Goal: Task Accomplishment & Management: Complete application form

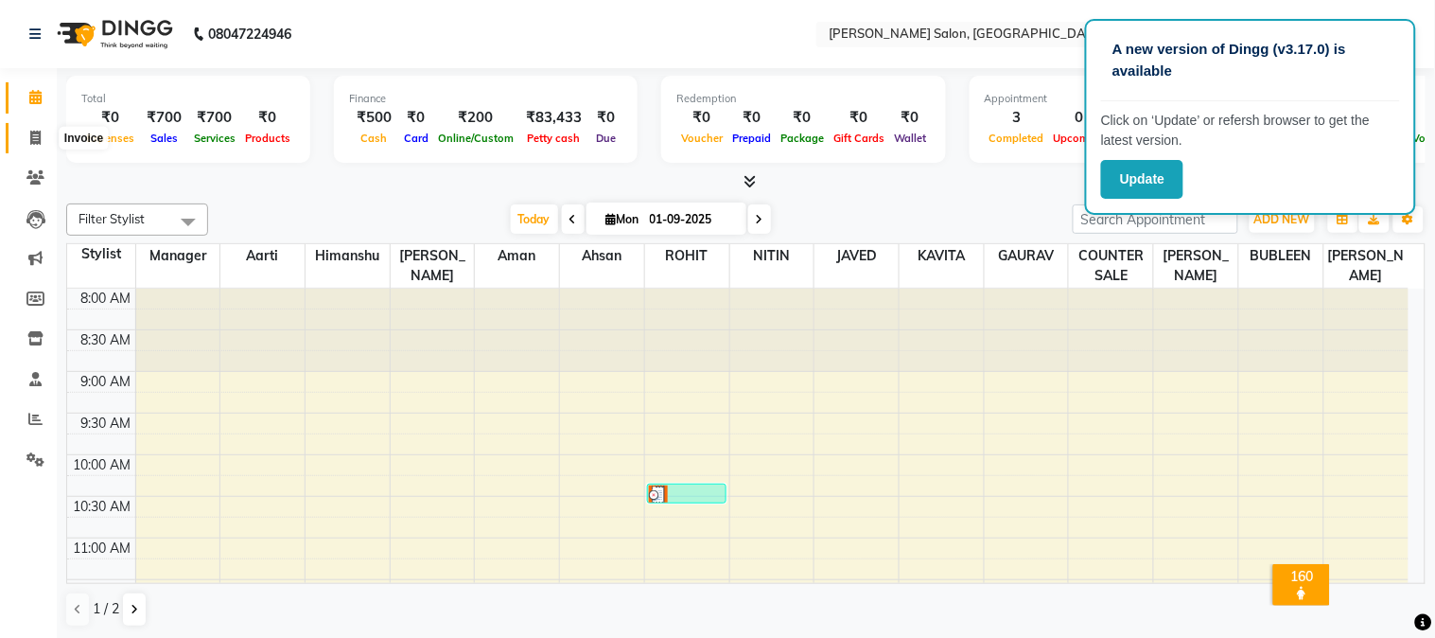
click at [33, 137] on icon at bounding box center [35, 138] width 10 height 14
select select "service"
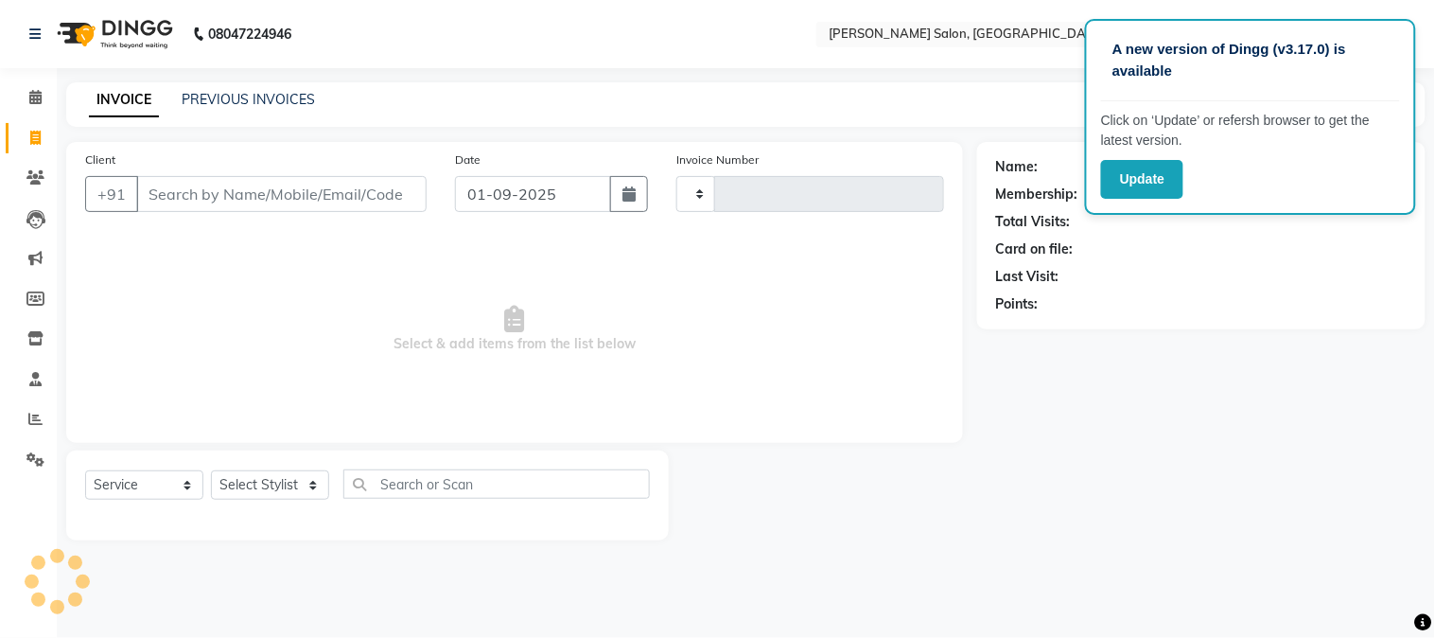
type input "1648"
select select "7672"
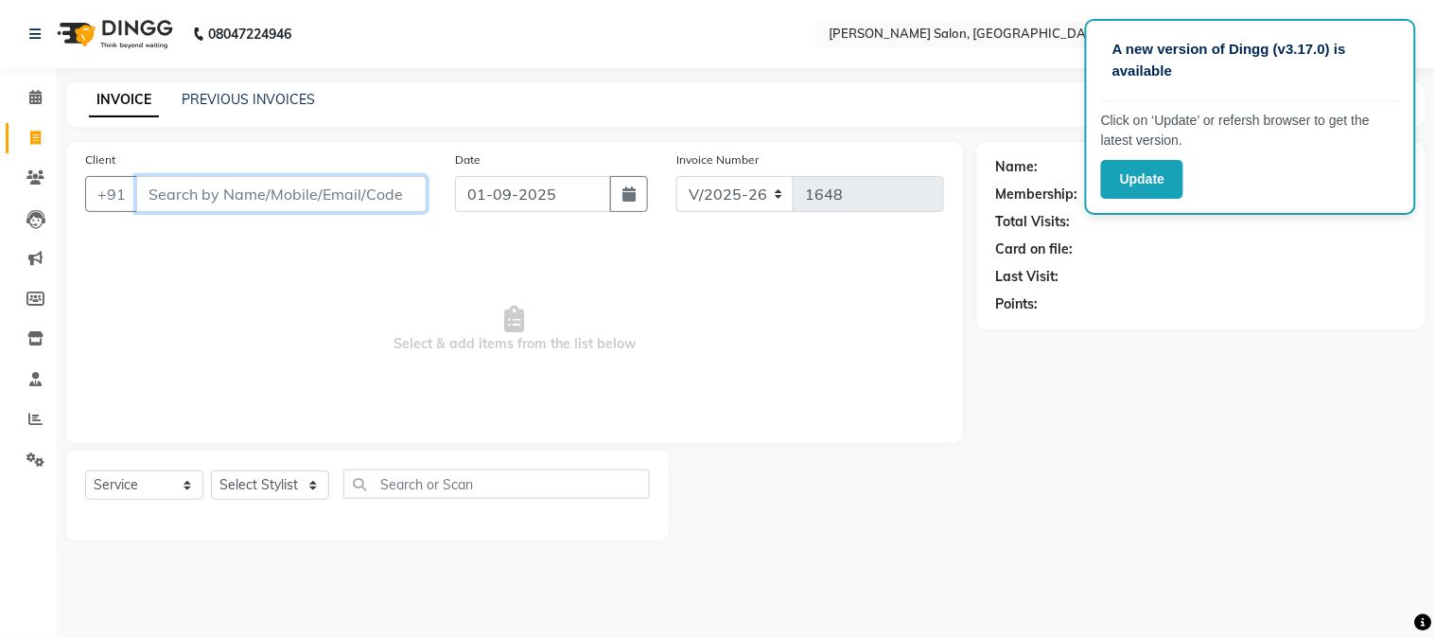
click at [173, 205] on input "Client" at bounding box center [281, 194] width 290 height 36
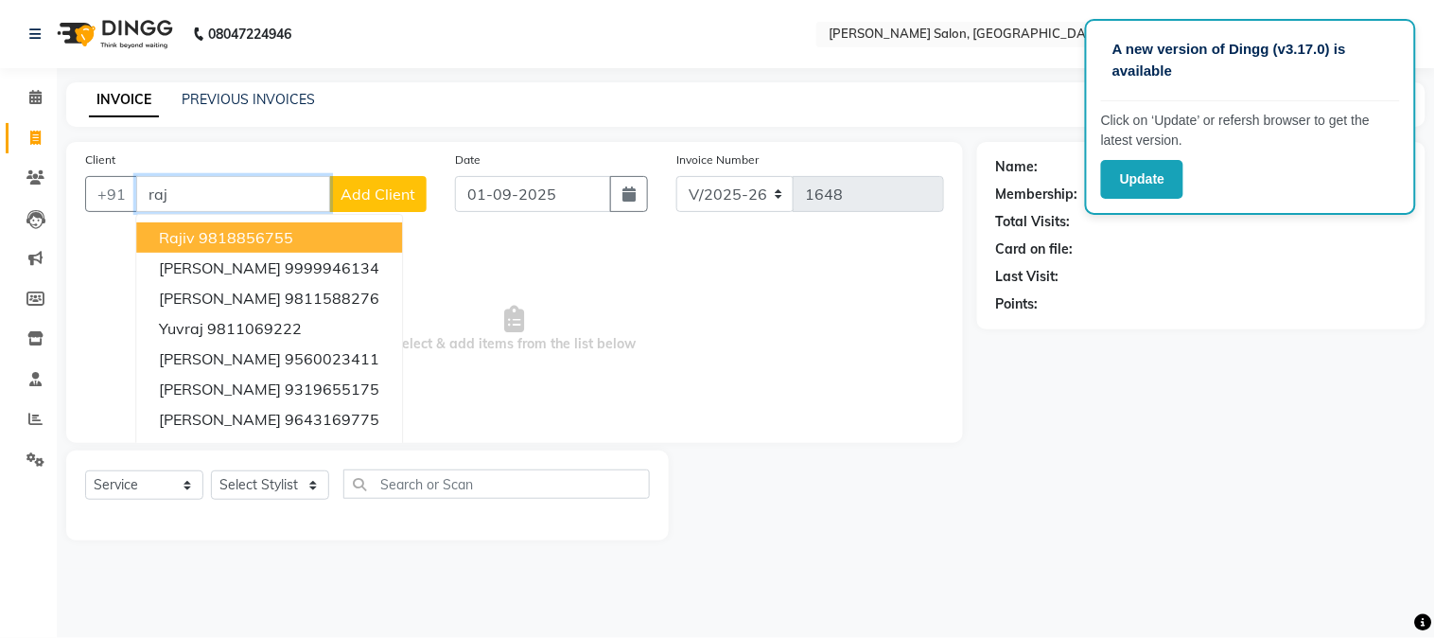
click at [199, 232] on ngb-highlight "9818856755" at bounding box center [246, 237] width 95 height 19
type input "9818856755"
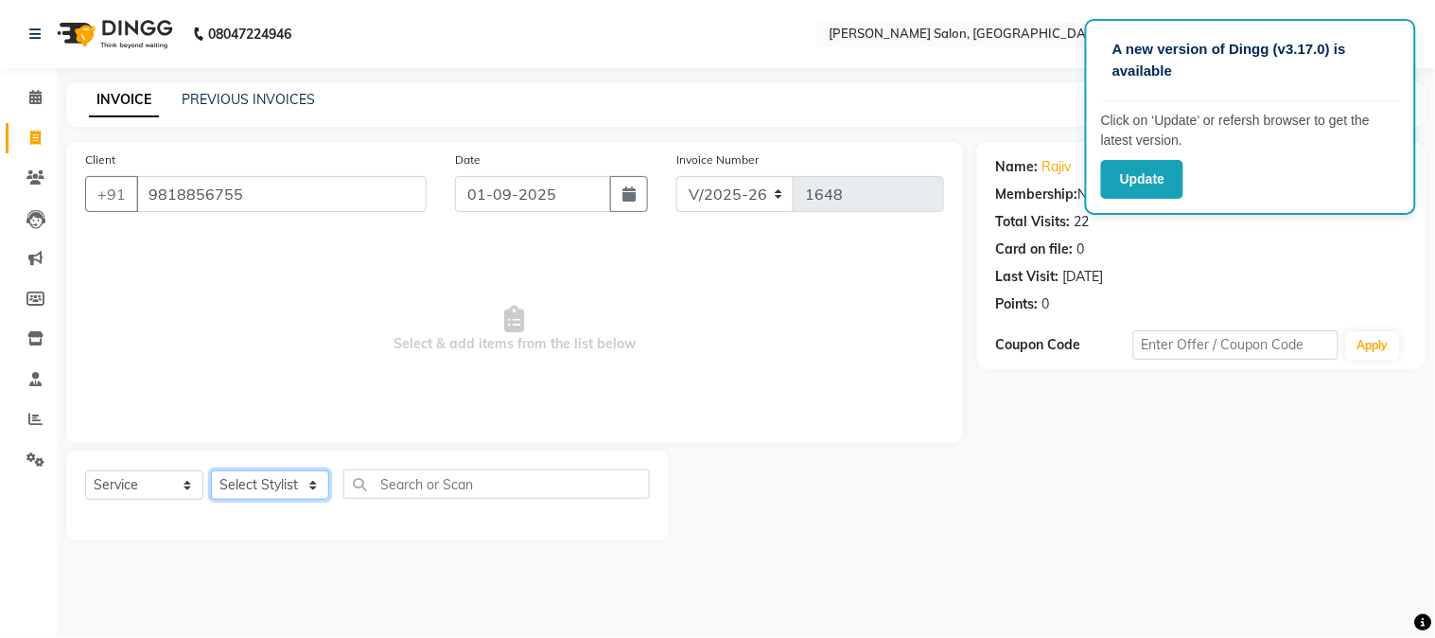
click at [261, 483] on select "Select Stylist Aarti [PERSON_NAME] COUNTER SALE [PERSON_NAME] KAVITA Manager NI…" at bounding box center [270, 484] width 118 height 29
select select "68888"
click at [211, 471] on select "Select Stylist Aarti [PERSON_NAME] COUNTER SALE [PERSON_NAME] KAVITA Manager NI…" at bounding box center [270, 484] width 118 height 29
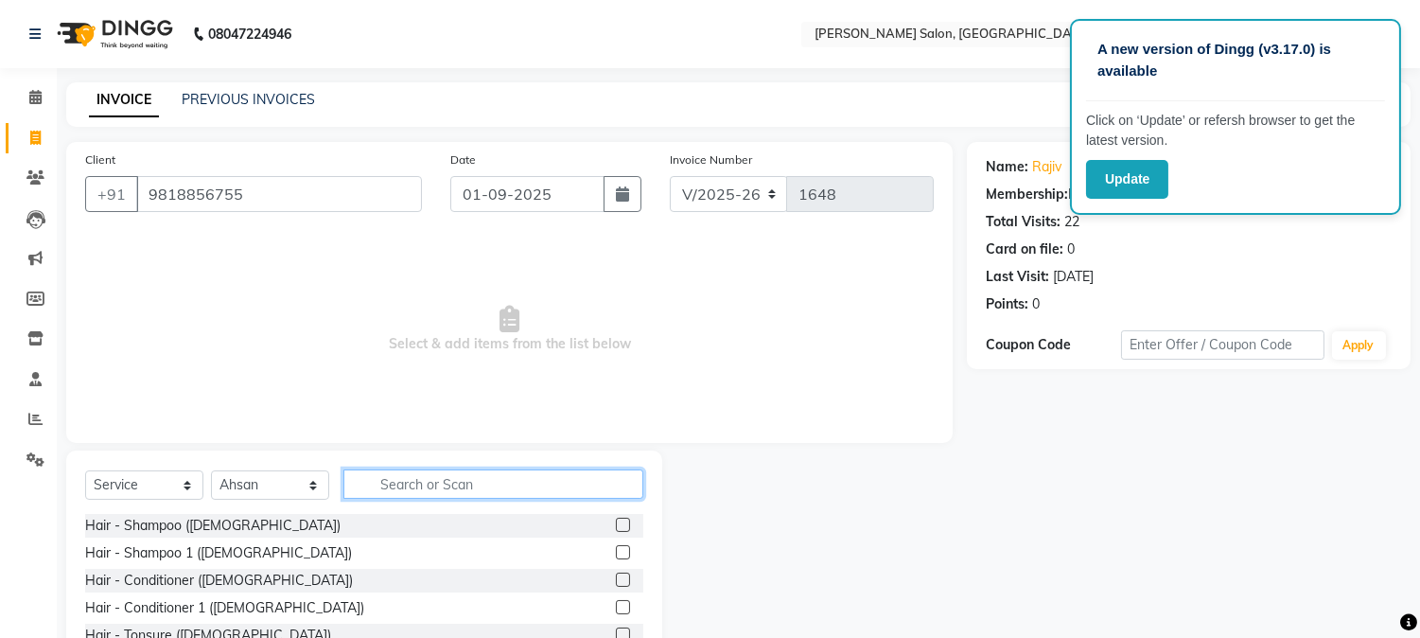
click at [404, 490] on input "text" at bounding box center [493, 483] width 300 height 29
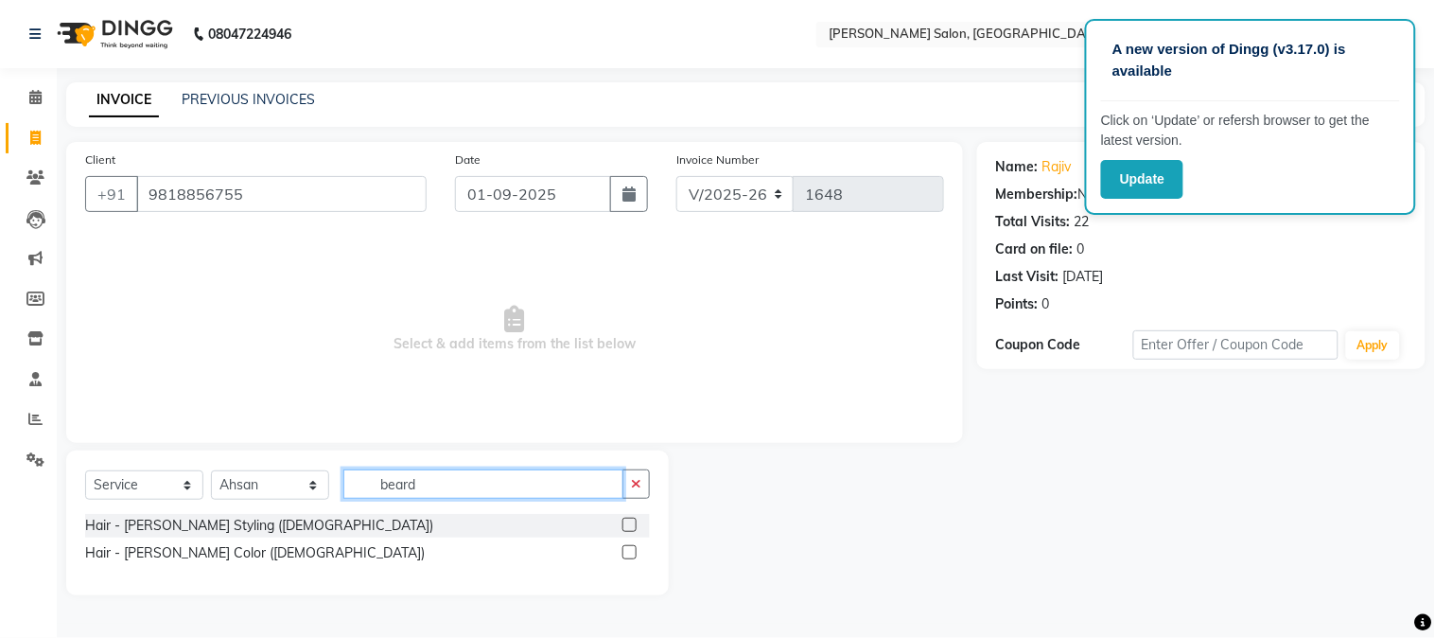
type input "beard"
click at [638, 528] on div at bounding box center [636, 526] width 27 height 24
click at [629, 525] on label at bounding box center [630, 525] width 14 height 14
click at [629, 525] on input "checkbox" at bounding box center [629, 525] width 12 height 12
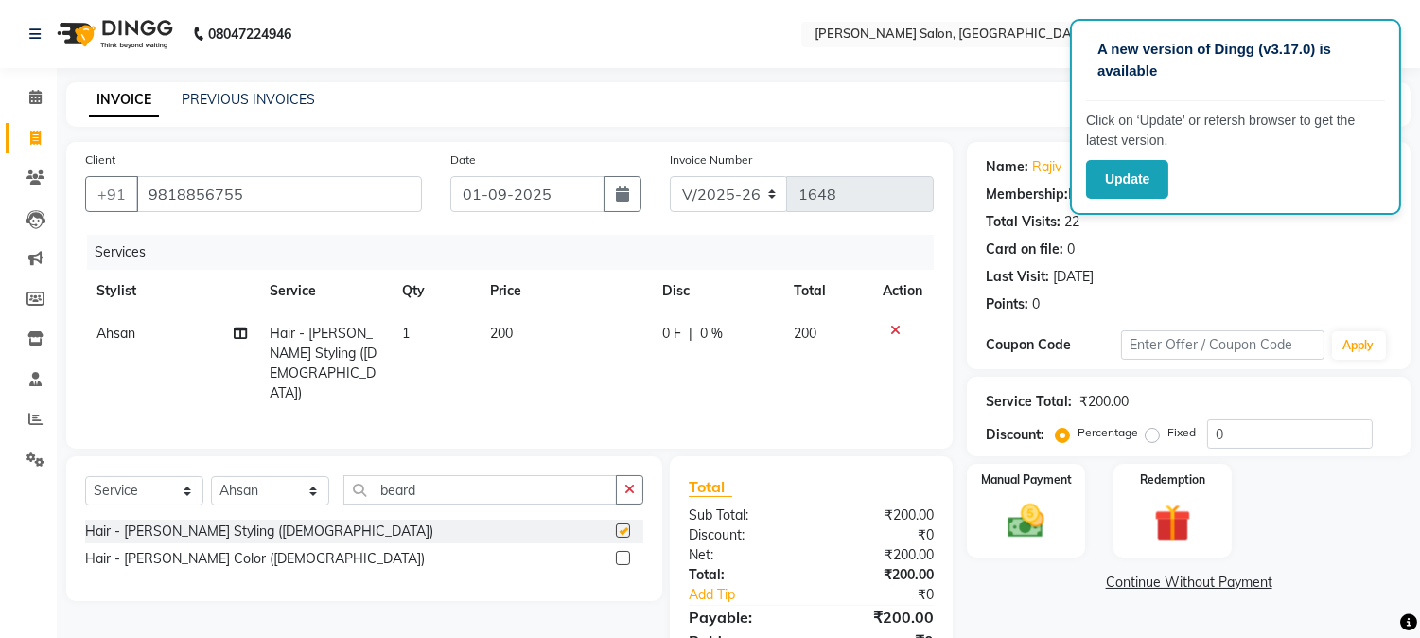
checkbox input "false"
click at [513, 483] on input "beard" at bounding box center [479, 489] width 273 height 29
click at [622, 553] on label at bounding box center [623, 558] width 14 height 14
click at [622, 553] on input "checkbox" at bounding box center [622, 559] width 12 height 12
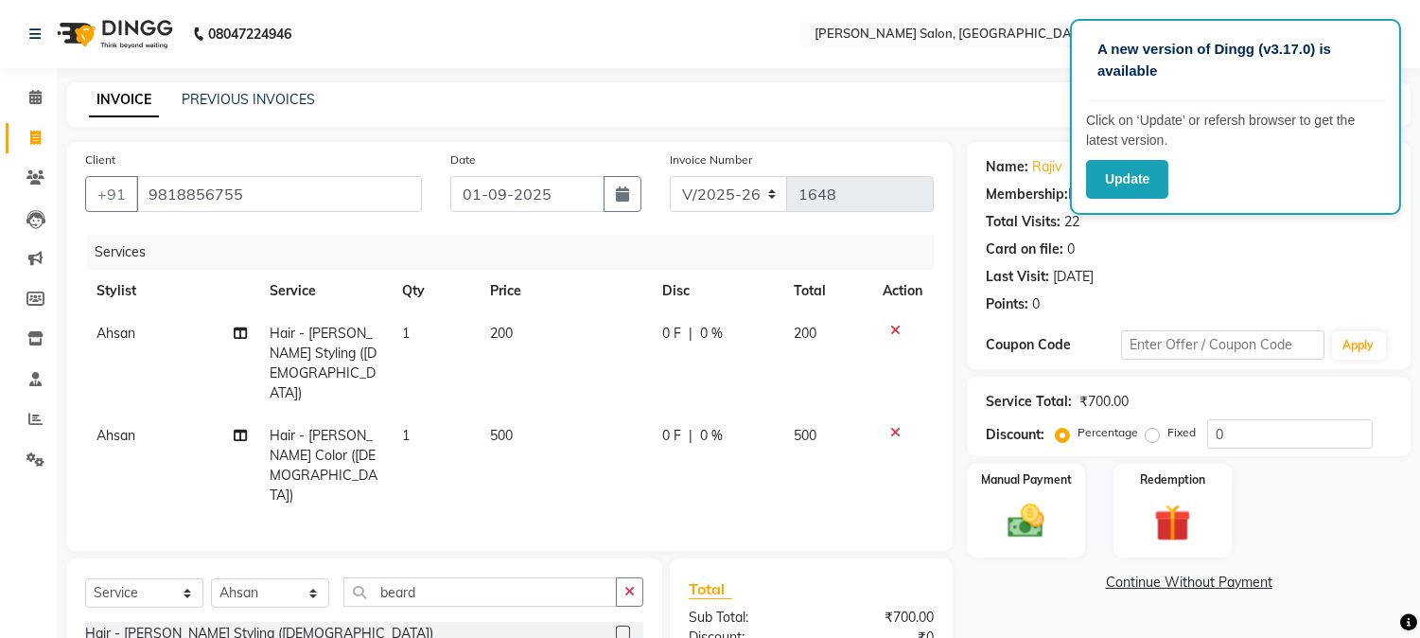
checkbox input "false"
click at [537, 414] on td "500" at bounding box center [565, 465] width 172 height 102
select select "68888"
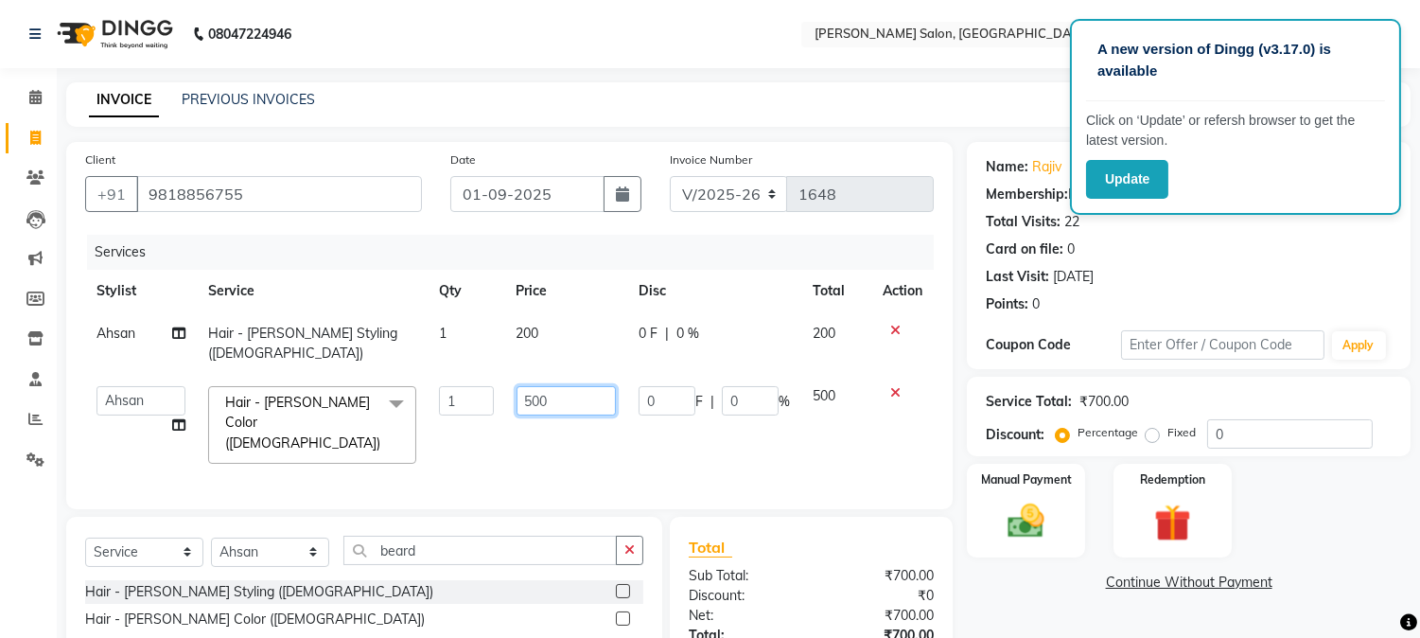
click at [591, 386] on input "500" at bounding box center [566, 400] width 99 height 29
type input "5"
type input "400"
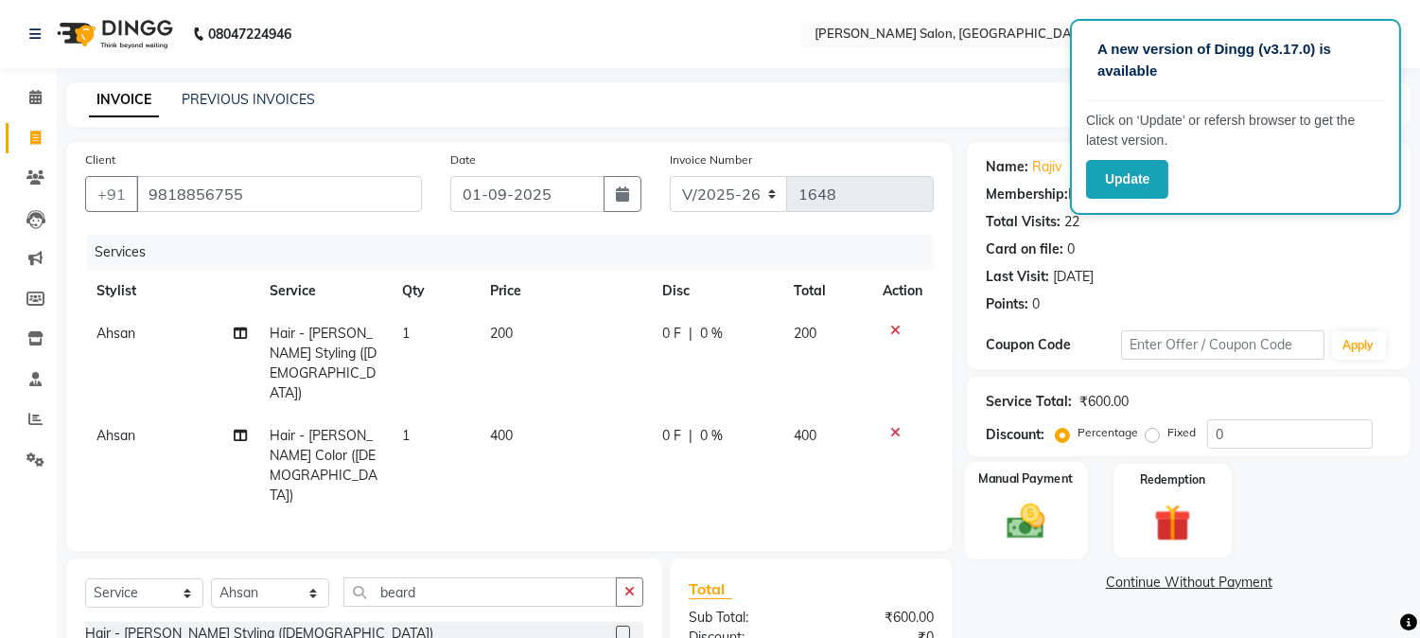
click at [1013, 542] on div "Manual Payment" at bounding box center [1026, 510] width 123 height 97
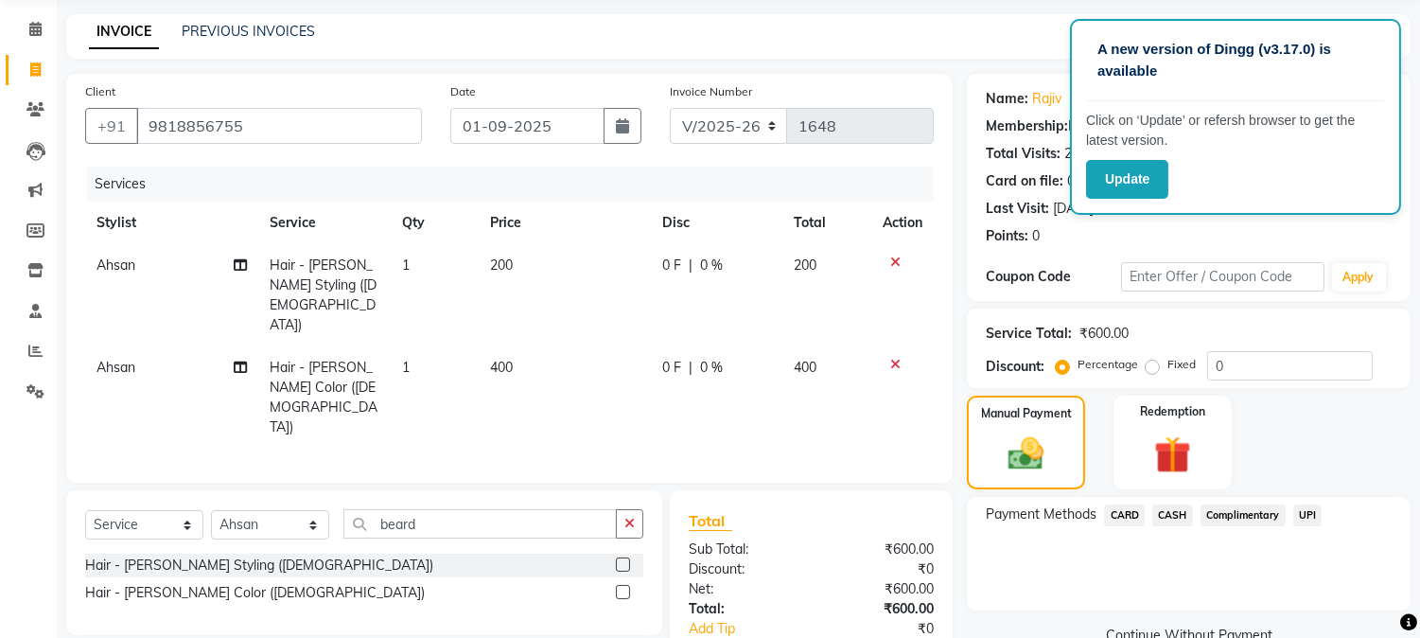
scroll to position [123, 0]
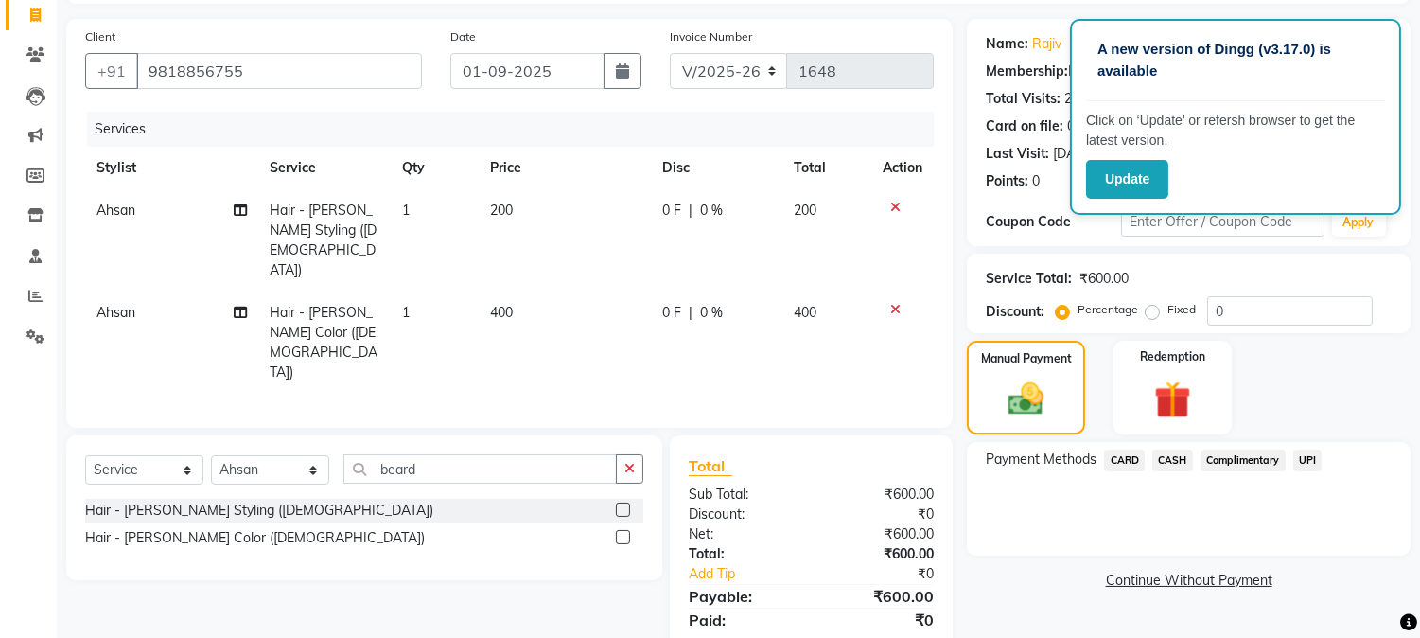
click at [1309, 459] on span "UPI" at bounding box center [1307, 460] width 29 height 22
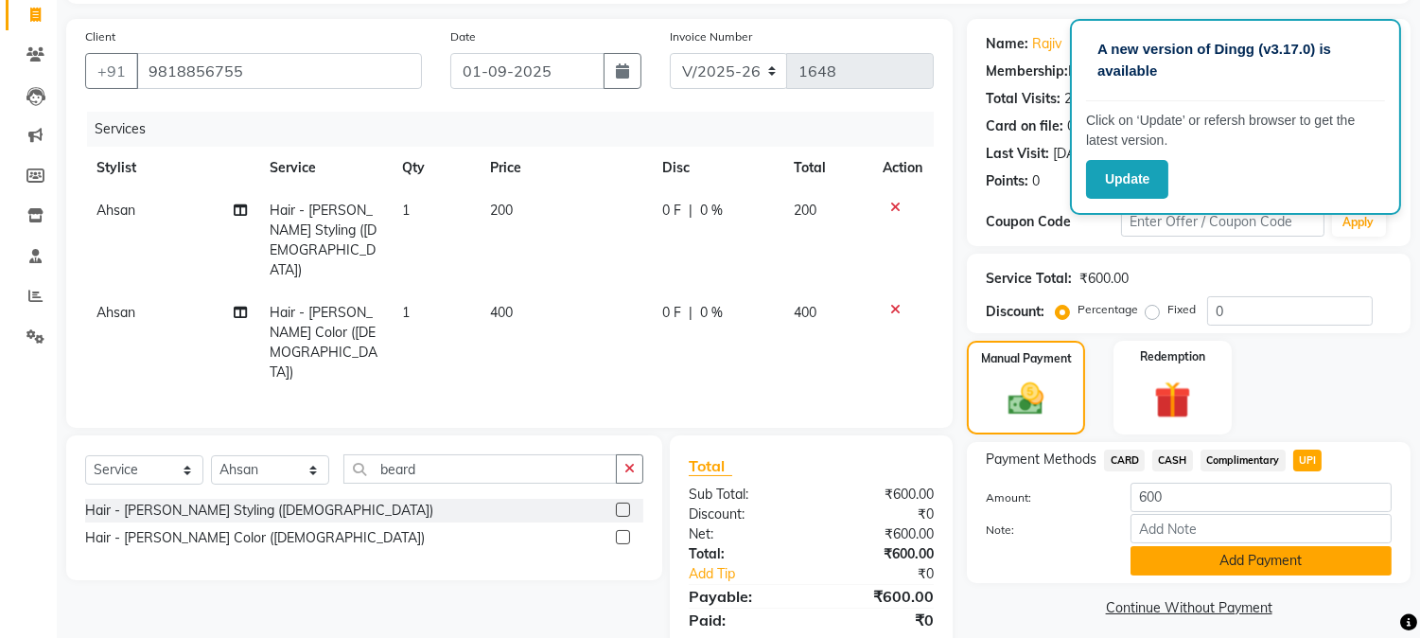
click at [1341, 569] on button "Add Payment" at bounding box center [1261, 560] width 261 height 29
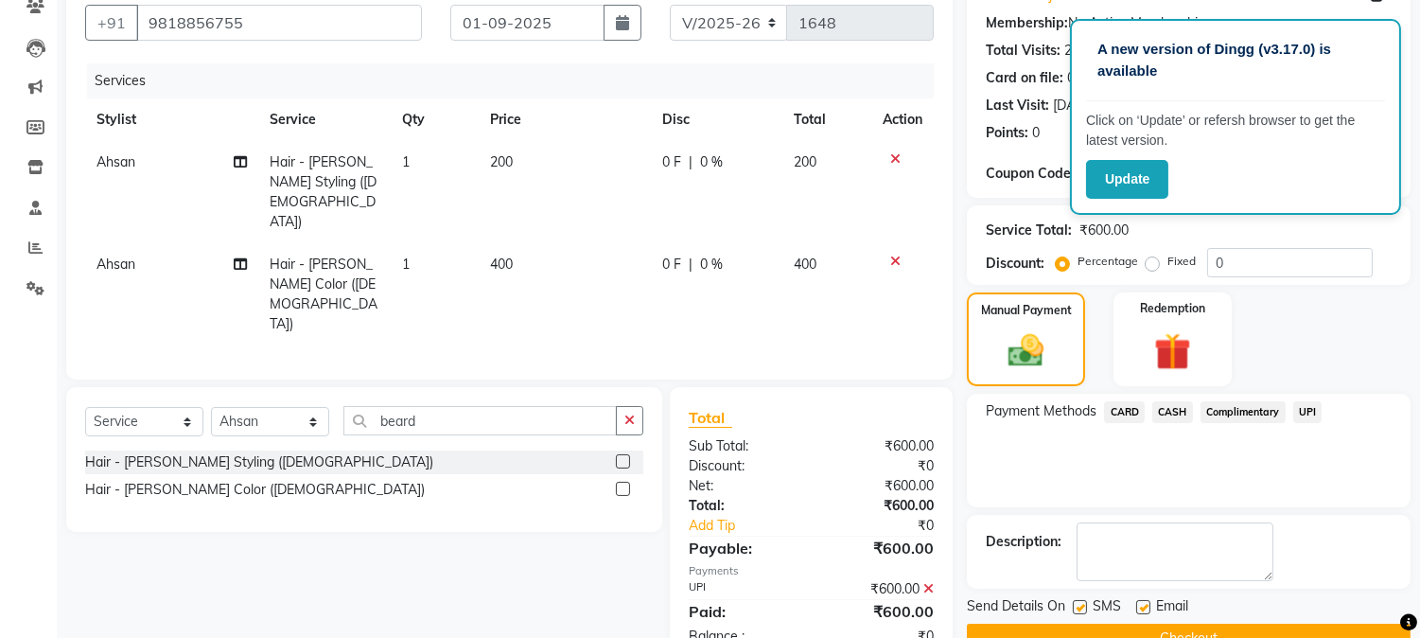
scroll to position [213, 0]
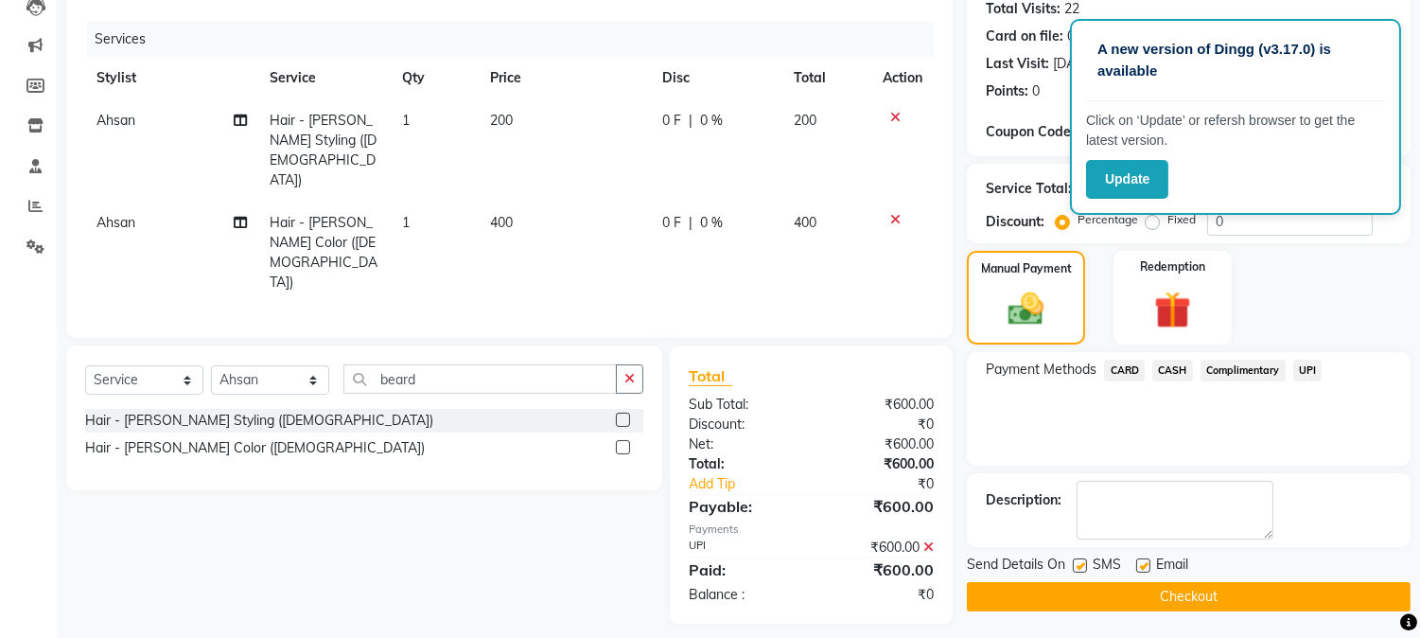
click at [1344, 604] on button "Checkout" at bounding box center [1189, 596] width 444 height 29
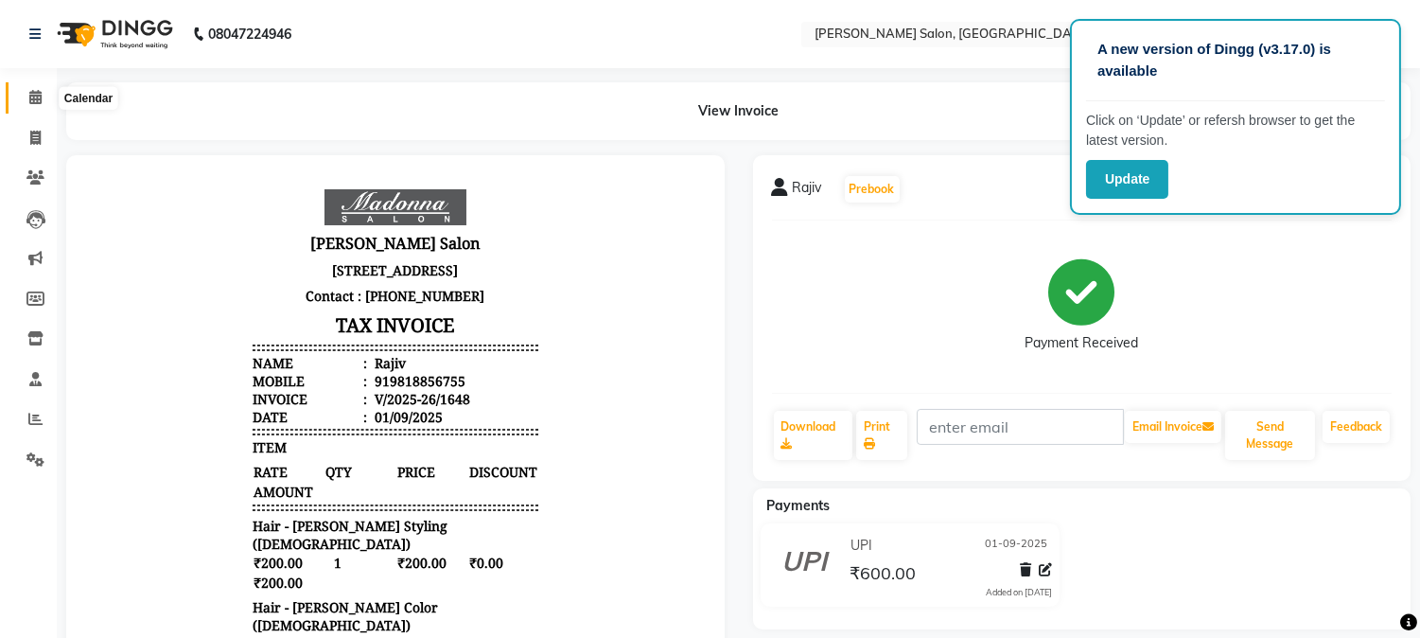
click at [31, 92] on icon at bounding box center [35, 97] width 12 height 14
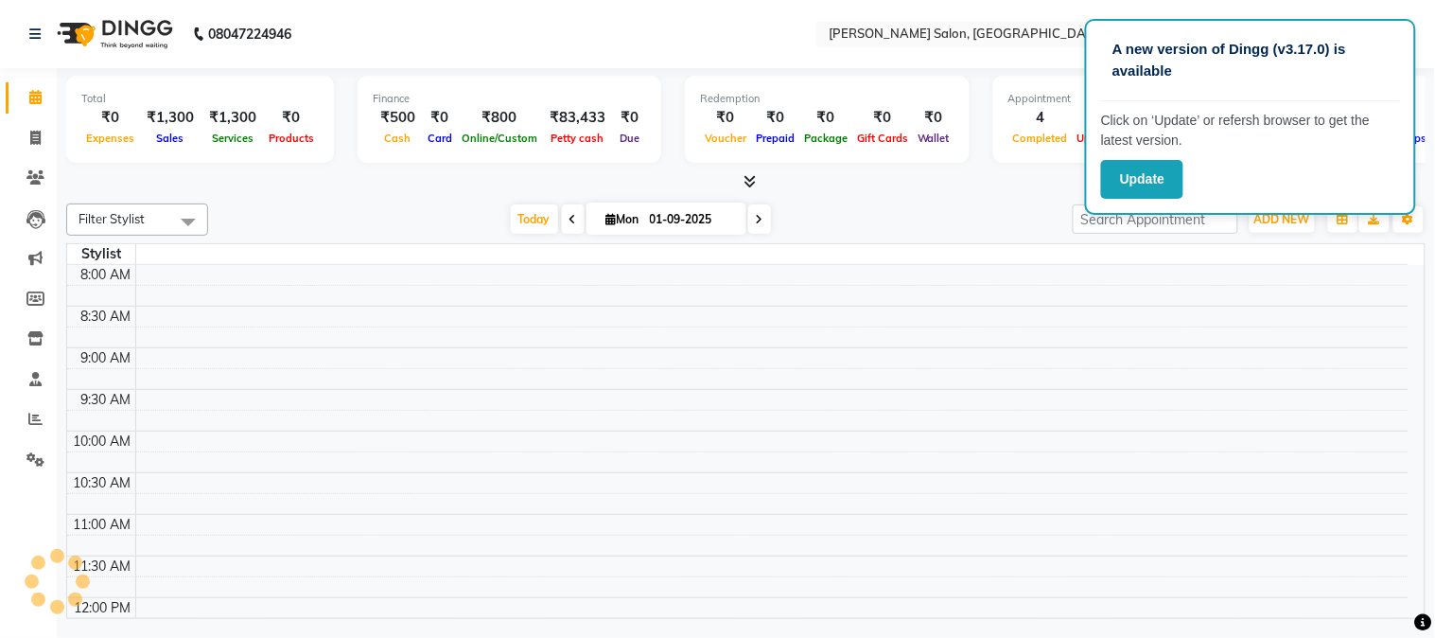
scroll to position [502, 0]
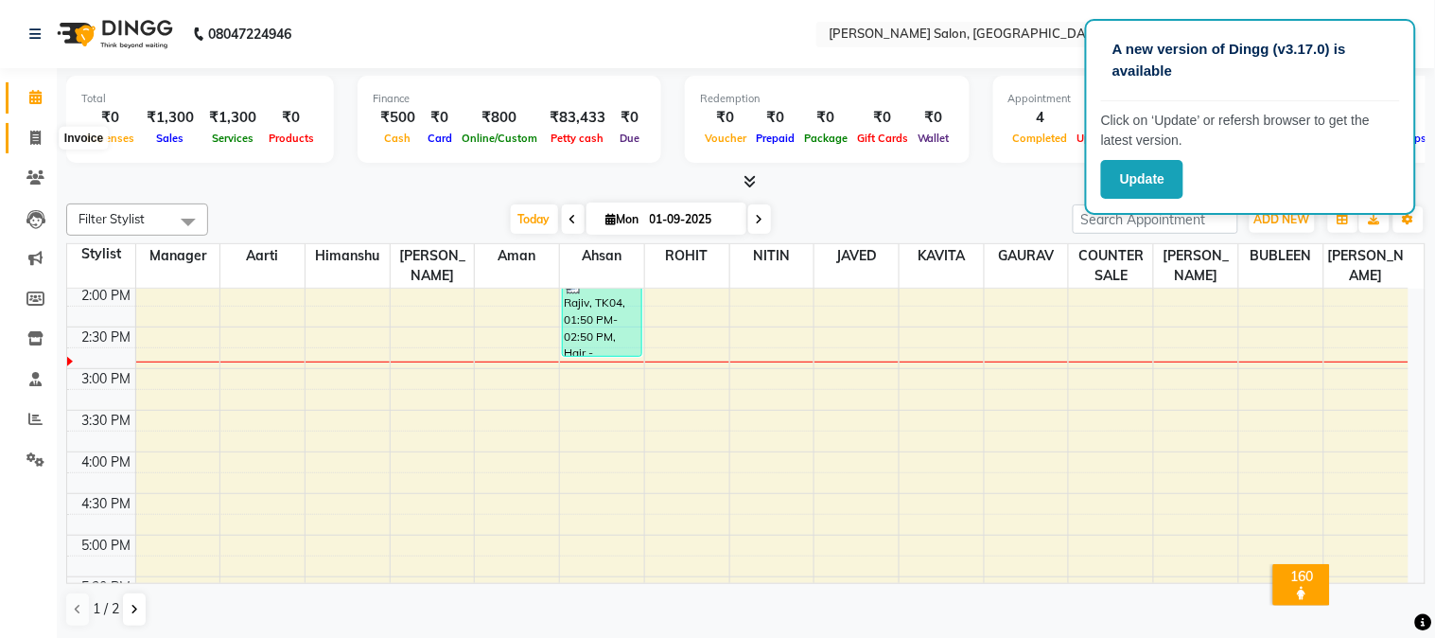
click at [26, 134] on span at bounding box center [35, 139] width 33 height 22
select select "7672"
select select "service"
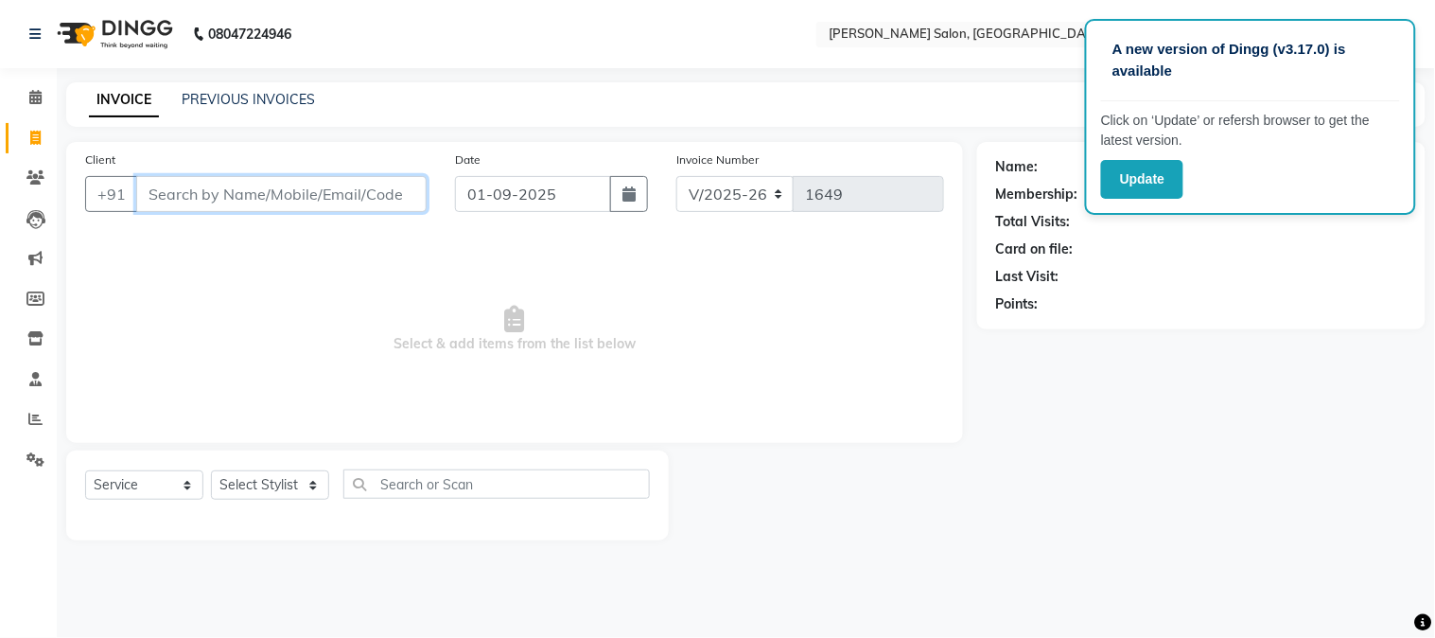
click at [166, 186] on input "Client" at bounding box center [281, 194] width 290 height 36
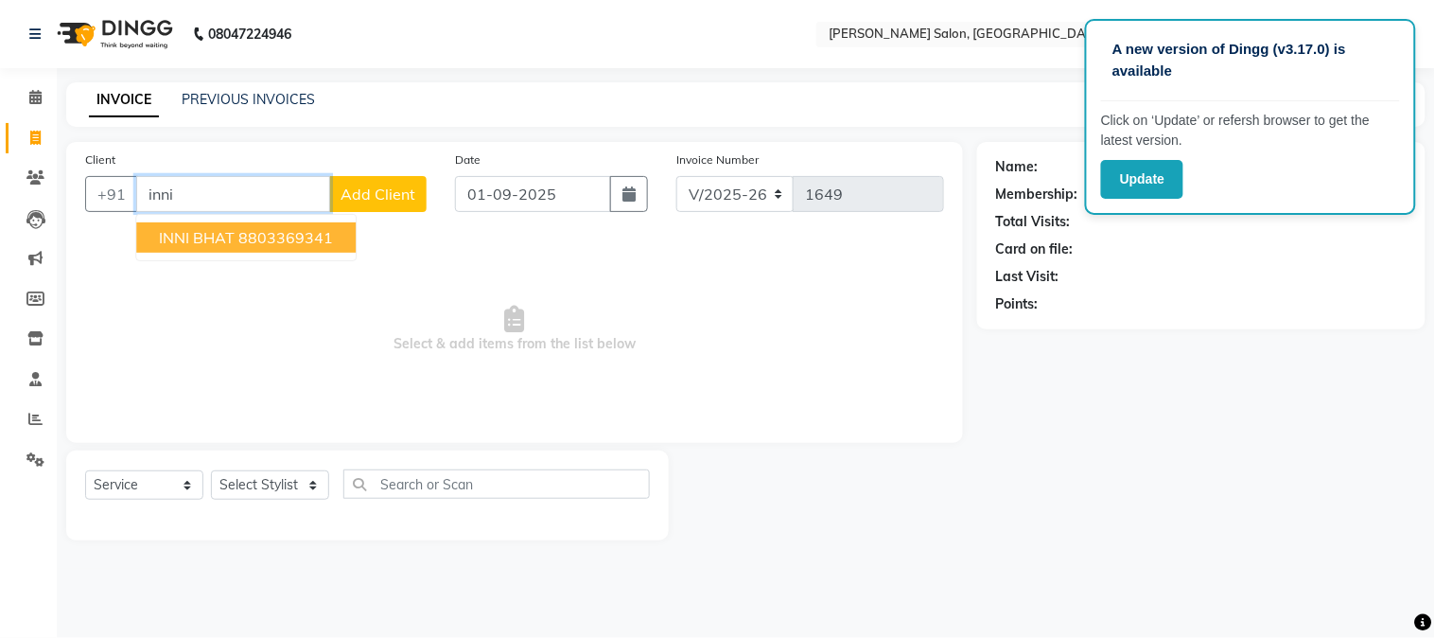
click at [244, 243] on button "INNI BHAT 8803369341" at bounding box center [245, 237] width 219 height 30
type input "8803369341"
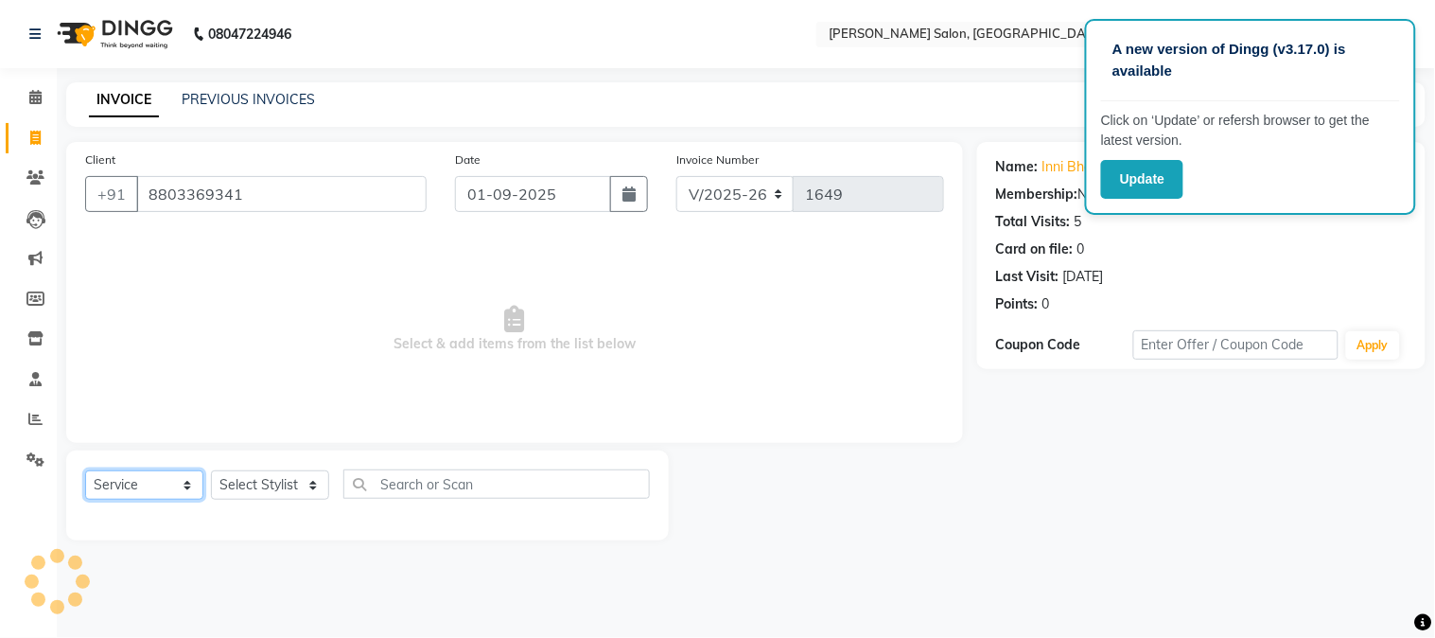
click at [167, 488] on select "Select Service Product Membership Package Voucher Prepaid Gift Card" at bounding box center [144, 484] width 118 height 29
select select "package"
click at [85, 471] on select "Select Service Product Membership Package Voucher Prepaid Gift Card" at bounding box center [144, 484] width 118 height 29
click at [246, 495] on select "Select Stylist Aarti [PERSON_NAME] COUNTER SALE [PERSON_NAME] KAVITA Manager NI…" at bounding box center [270, 484] width 118 height 29
click at [177, 483] on select "Select Service Product Membership Package Voucher Prepaid Gift Card" at bounding box center [144, 484] width 118 height 29
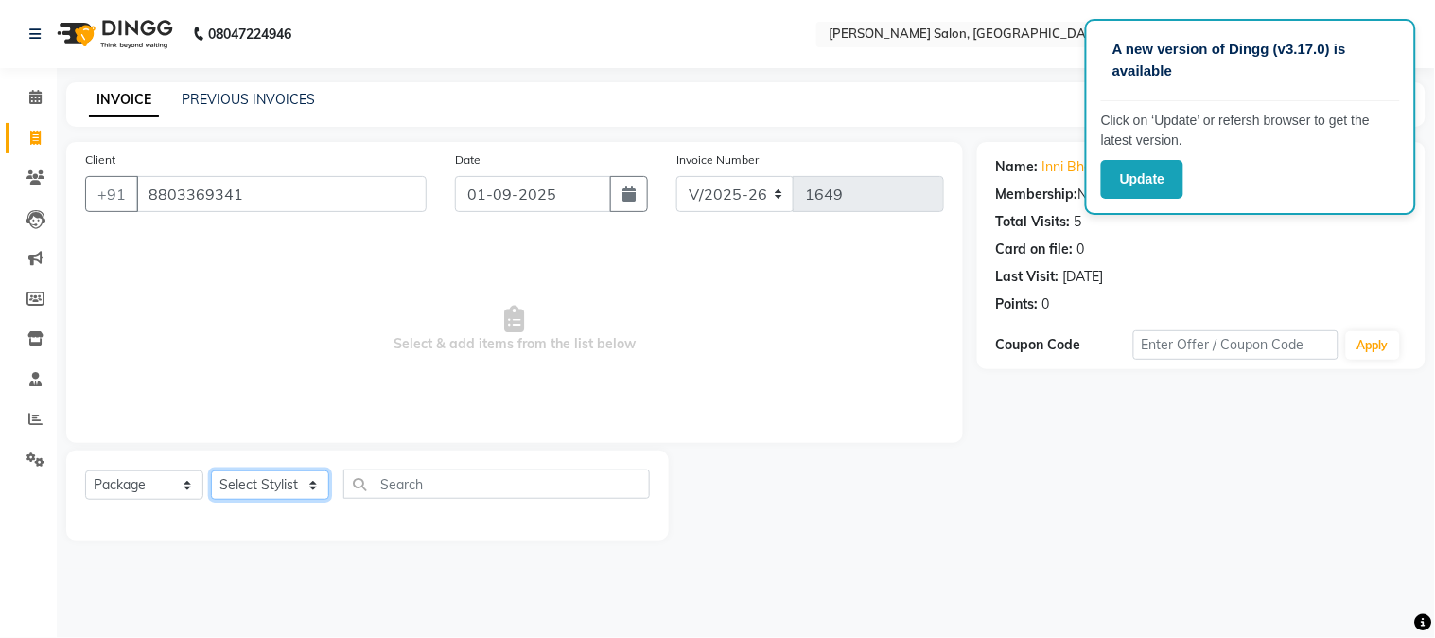
click at [257, 490] on select "Select Stylist Aarti [PERSON_NAME] COUNTER SALE [PERSON_NAME] KAVITA Manager NI…" at bounding box center [270, 484] width 118 height 29
select select "80461"
click at [211, 471] on select "Select Stylist Aarti [PERSON_NAME] COUNTER SALE [PERSON_NAME] KAVITA Manager NI…" at bounding box center [270, 484] width 118 height 29
click at [180, 494] on select "Select Service Product Membership Package Voucher Prepaid Gift Card" at bounding box center [144, 484] width 118 height 29
click at [85, 471] on select "Select Service Product Membership Package Voucher Prepaid Gift Card" at bounding box center [144, 484] width 118 height 29
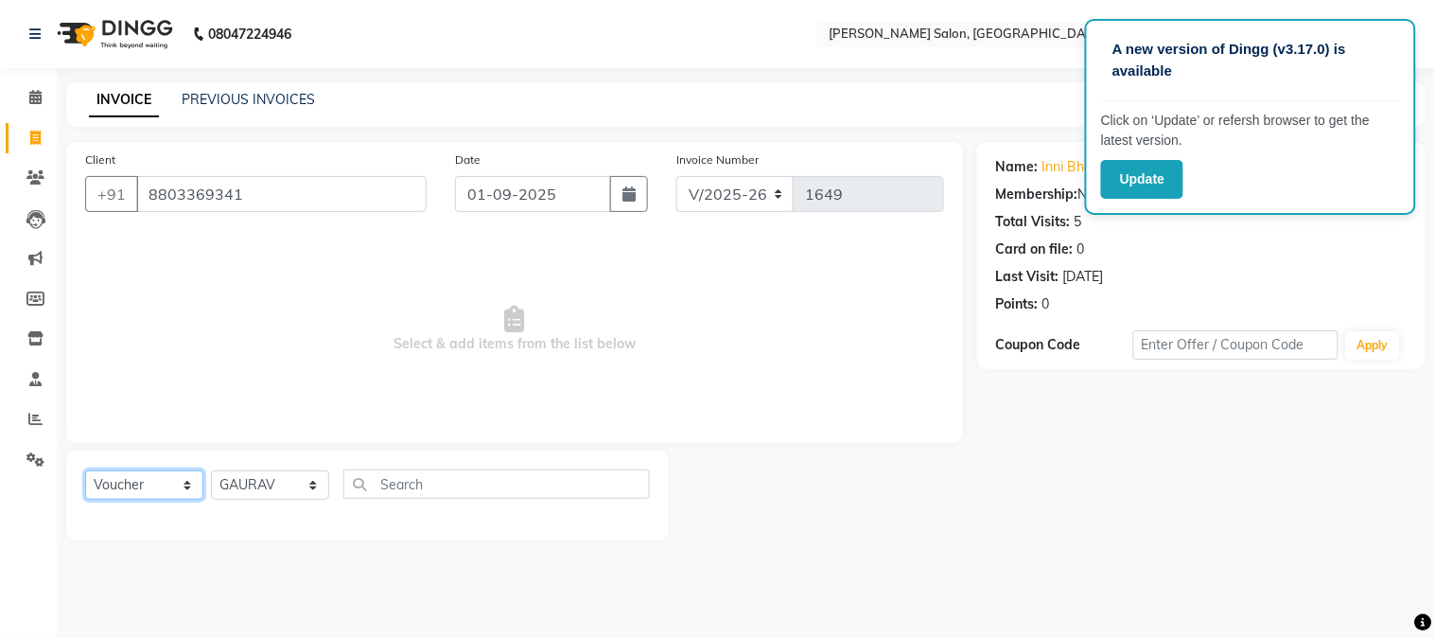
click at [156, 487] on select "Select Service Product Membership Package Voucher Prepaid Gift Card" at bounding box center [144, 484] width 118 height 29
select select "package"
click at [85, 471] on select "Select Service Product Membership Package Voucher Prepaid Gift Card" at bounding box center [144, 484] width 118 height 29
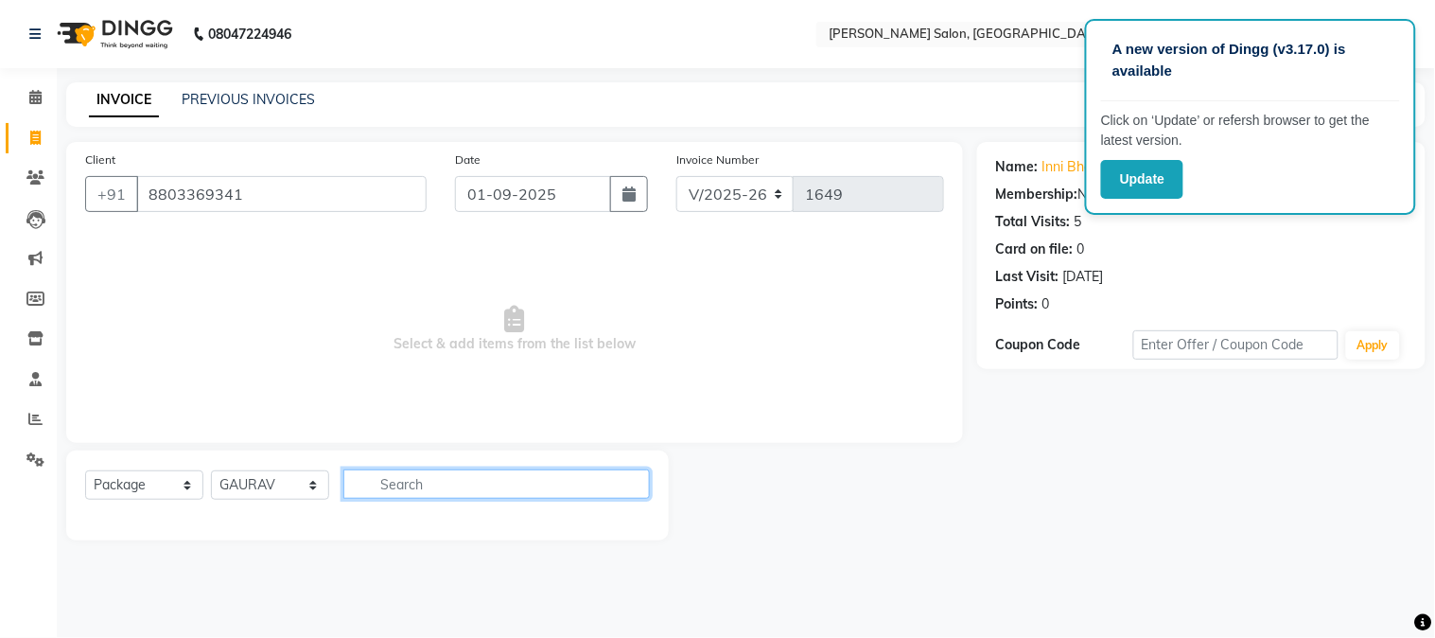
click at [401, 480] on input "text" at bounding box center [496, 483] width 307 height 29
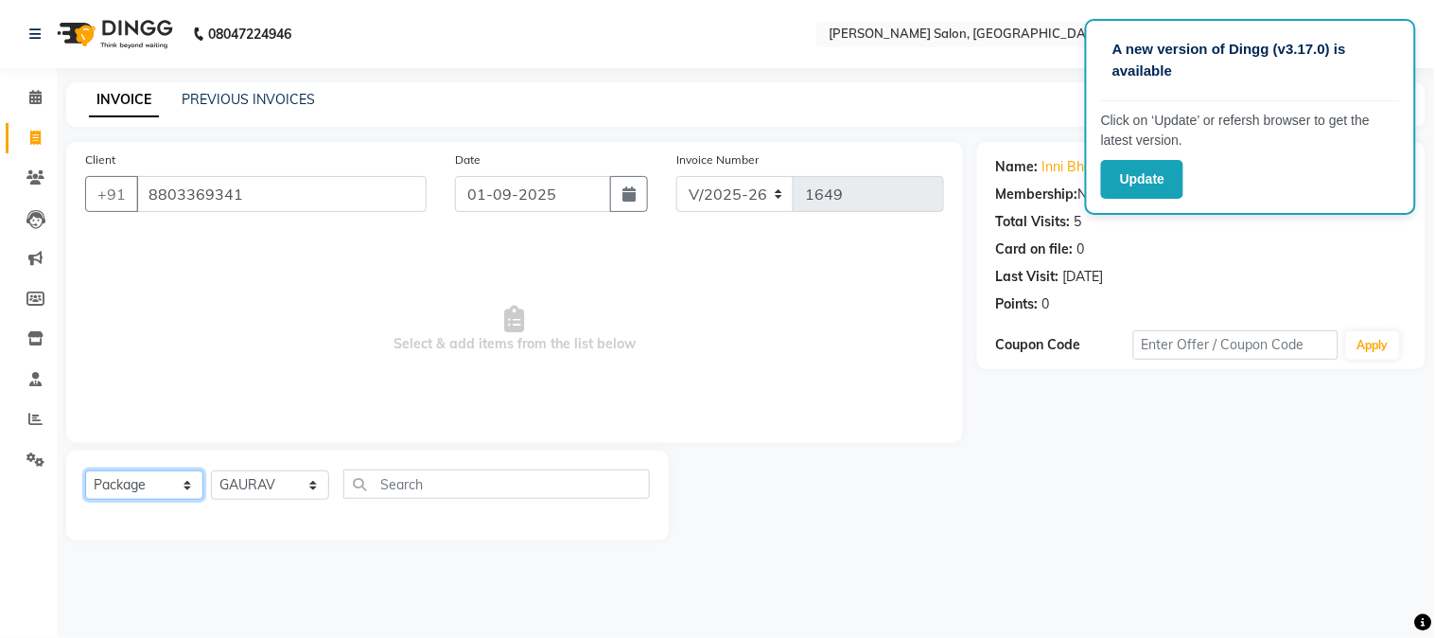
click at [173, 488] on select "Select Service Product Membership Package Voucher Prepaid Gift Card" at bounding box center [144, 484] width 118 height 29
click at [903, 111] on div "INVOICE PREVIOUS INVOICES Create New Save" at bounding box center [746, 104] width 1360 height 44
click at [1034, 100] on div "INVOICE PREVIOUS INVOICES Create New Save" at bounding box center [746, 104] width 1360 height 44
click at [885, 86] on div "INVOICE PREVIOUS INVOICES Create New Save" at bounding box center [746, 104] width 1360 height 44
drag, startPoint x: 967, startPoint y: 88, endPoint x: 968, endPoint y: 79, distance: 9.5
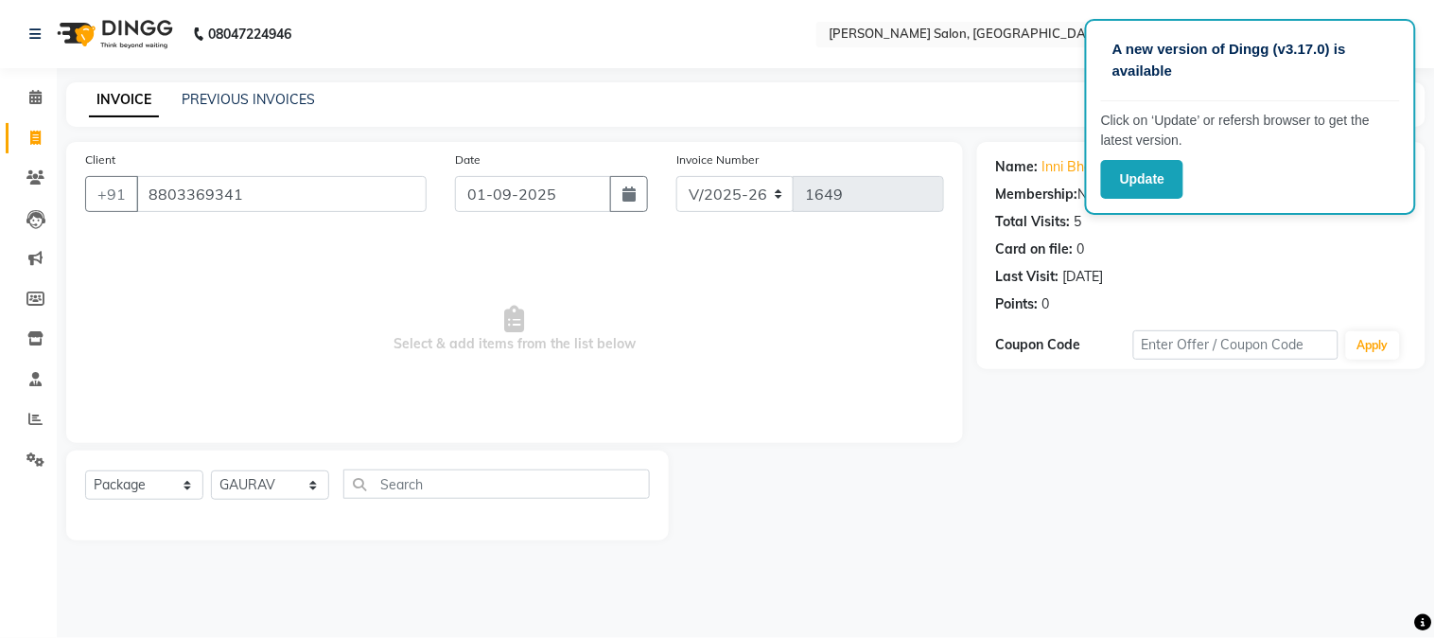
click at [967, 87] on div "INVOICE PREVIOUS INVOICES Create New Save" at bounding box center [746, 104] width 1360 height 44
click at [844, 288] on span "Select & add items from the list below" at bounding box center [514, 329] width 859 height 189
click at [947, 343] on div "Client [PHONE_NUMBER] Date [DATE] Invoice Number V/2025 V/[PHONE_NUMBER] Select…" at bounding box center [514, 292] width 897 height 301
click at [175, 484] on select "Select Service Product Membership Package Voucher Prepaid Gift Card" at bounding box center [144, 484] width 118 height 29
click at [85, 471] on select "Select Service Product Membership Package Voucher Prepaid Gift Card" at bounding box center [144, 484] width 118 height 29
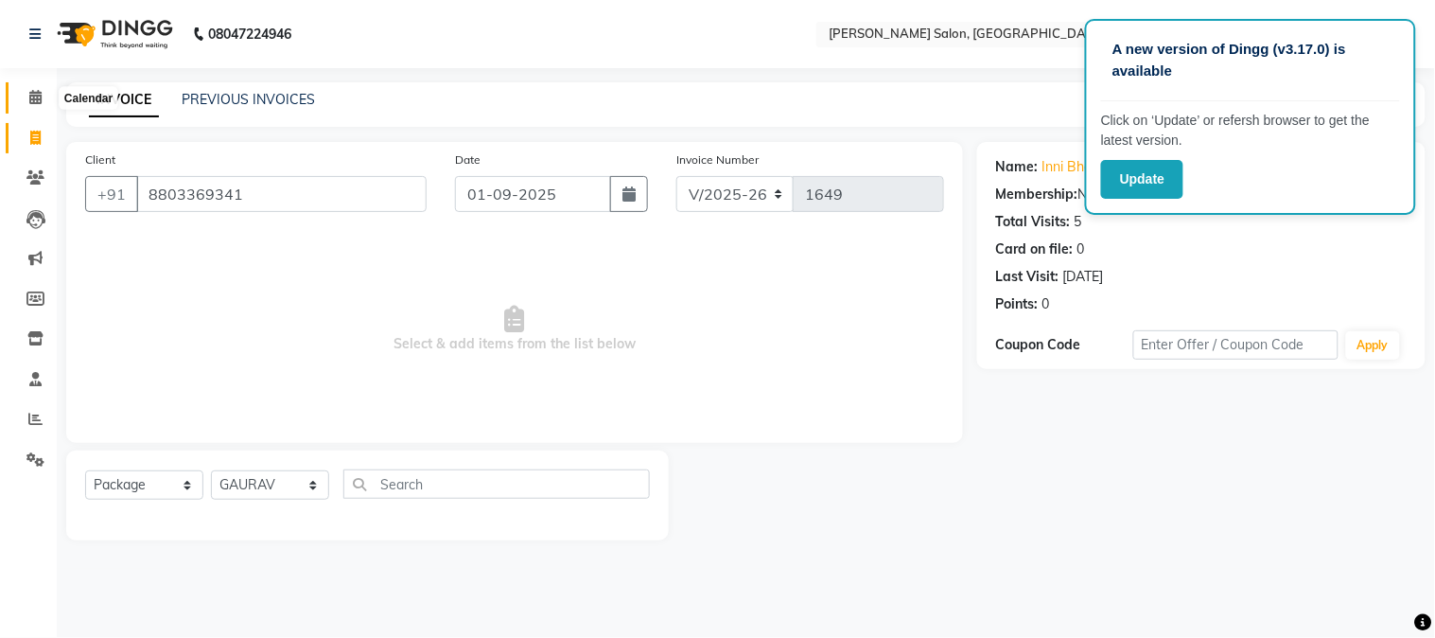
click at [33, 95] on icon at bounding box center [35, 97] width 12 height 14
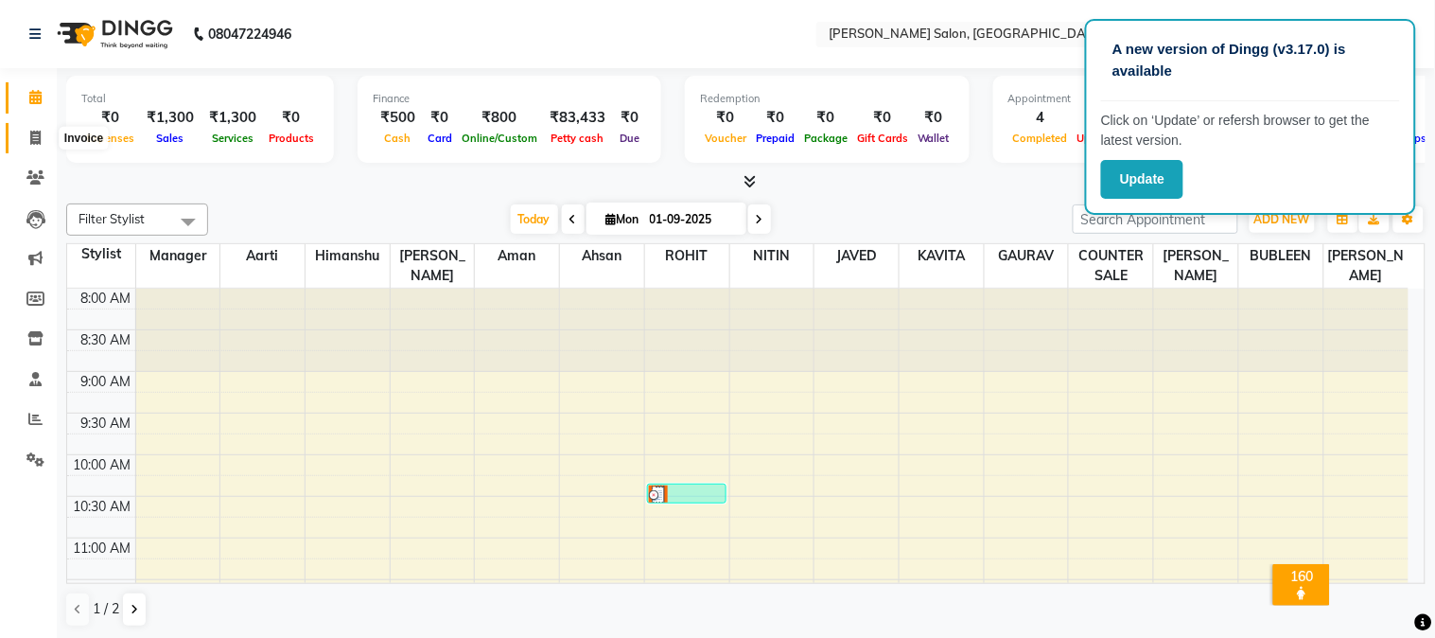
click at [30, 136] on icon at bounding box center [35, 138] width 10 height 14
select select "service"
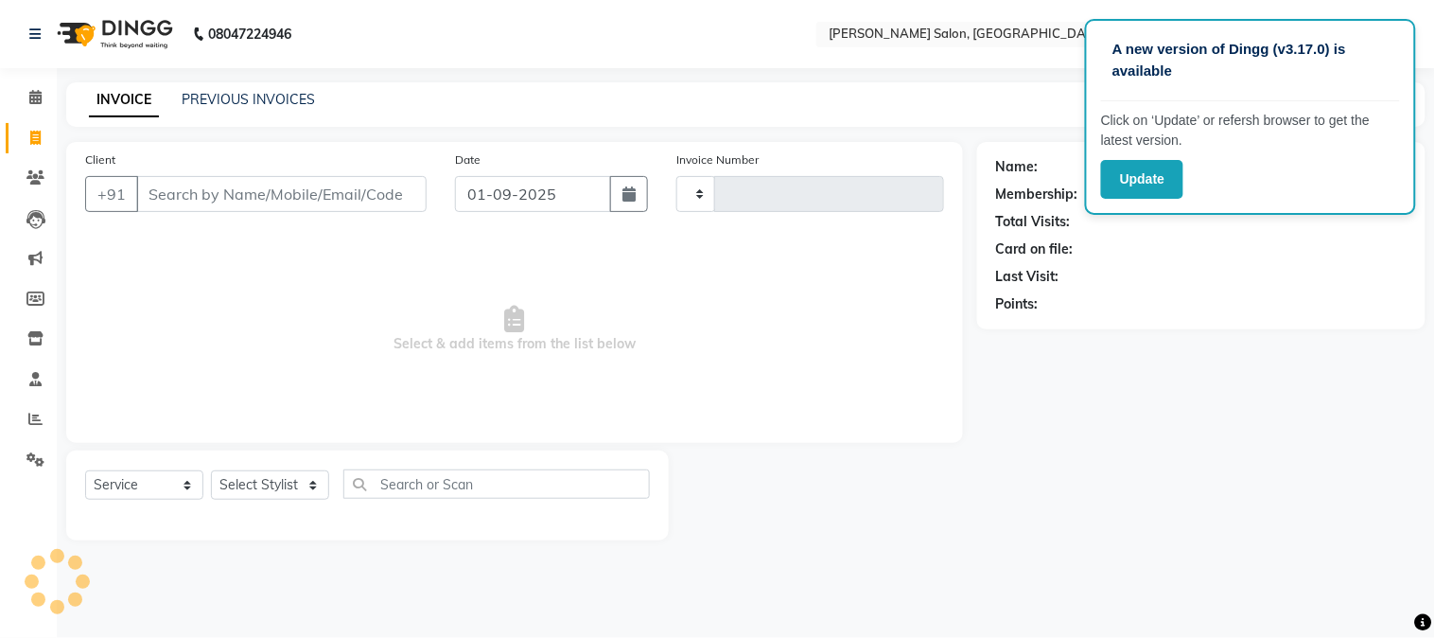
type input "1649"
select select "7672"
click at [205, 186] on input "Client" at bounding box center [281, 194] width 290 height 36
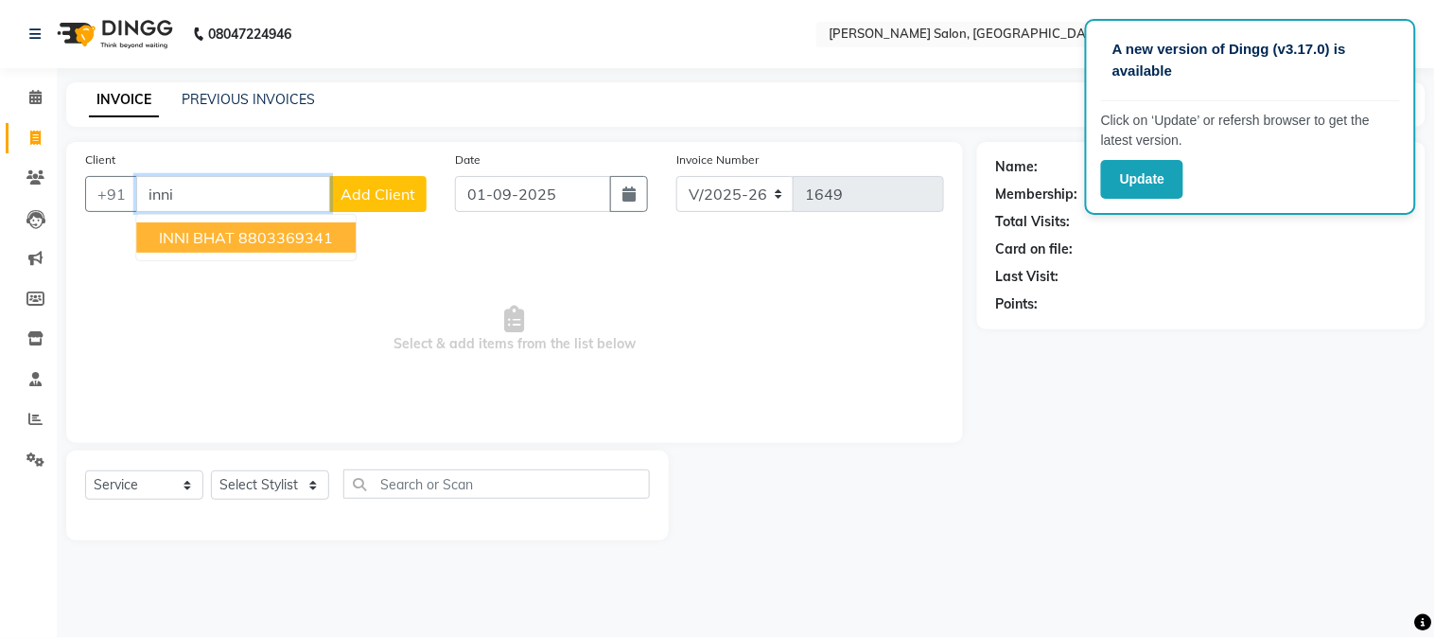
click at [223, 243] on span "INNI BHAT" at bounding box center [197, 237] width 76 height 19
type input "8803369341"
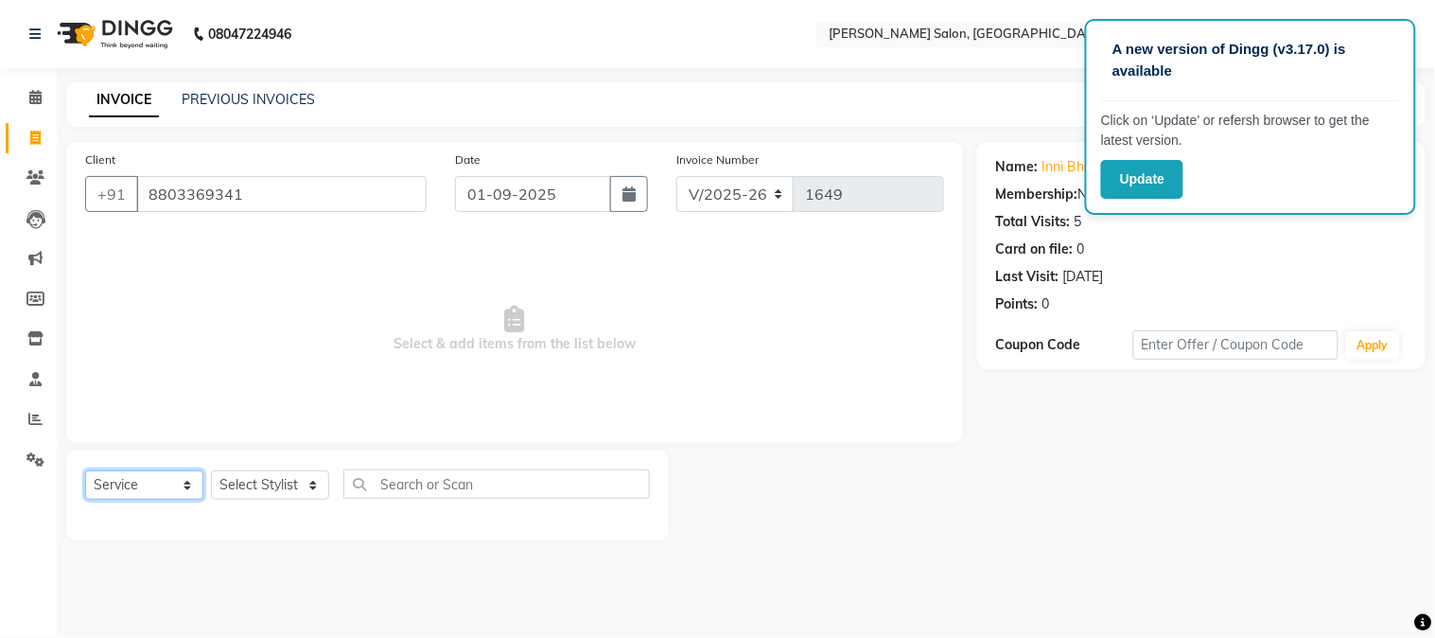
click at [155, 486] on select "Select Service Product Membership Package Voucher Prepaid Gift Card" at bounding box center [144, 484] width 118 height 29
select select "package"
click at [85, 471] on select "Select Service Product Membership Package Voucher Prepaid Gift Card" at bounding box center [144, 484] width 118 height 29
click at [268, 494] on select "Select Stylist Aarti [PERSON_NAME] COUNTER SALE [PERSON_NAME] KAVITA Manager NI…" at bounding box center [270, 484] width 118 height 29
select select "80461"
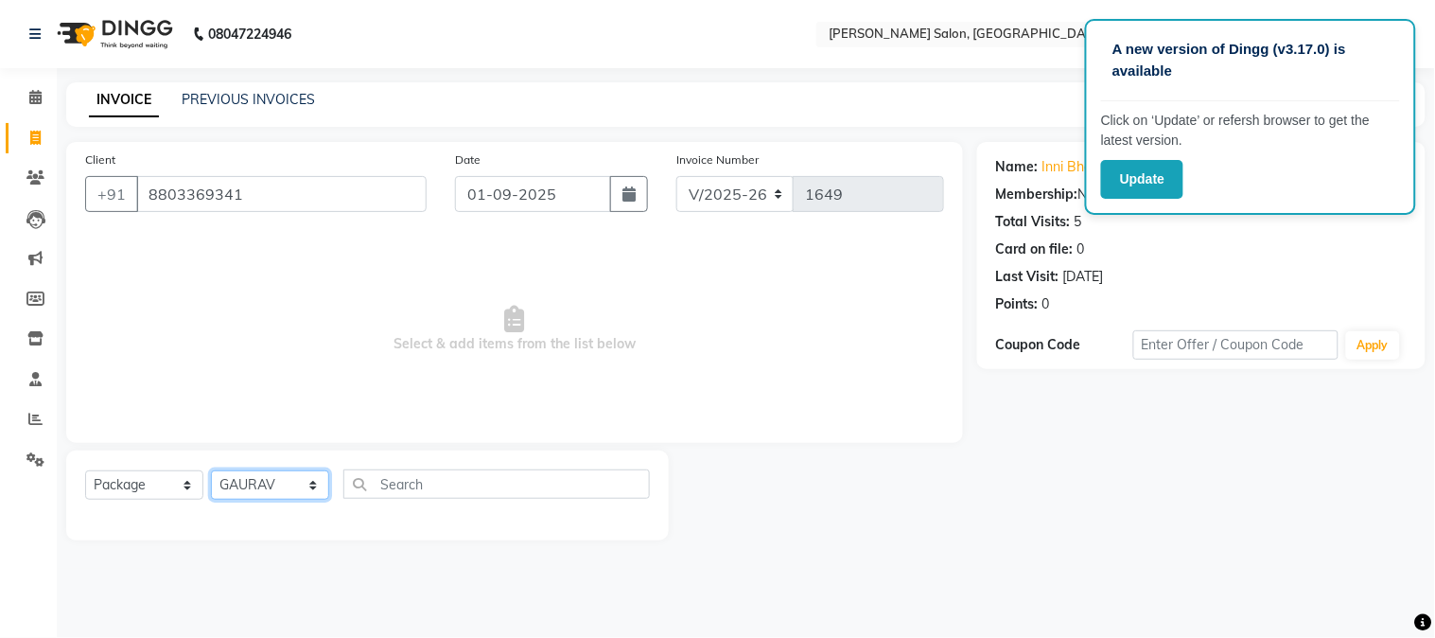
click at [211, 471] on select "Select Stylist Aarti [PERSON_NAME] COUNTER SALE [PERSON_NAME] KAVITA Manager NI…" at bounding box center [270, 484] width 118 height 29
click at [158, 492] on select "Select Service Product Membership Package Voucher Prepaid Gift Card" at bounding box center [144, 484] width 118 height 29
click at [85, 471] on select "Select Service Product Membership Package Voucher Prepaid Gift Card" at bounding box center [144, 484] width 118 height 29
click at [149, 488] on select "Select Service Product Membership Package Voucher Prepaid Gift Card" at bounding box center [144, 484] width 118 height 29
click at [85, 471] on select "Select Service Product Membership Package Voucher Prepaid Gift Card" at bounding box center [144, 484] width 118 height 29
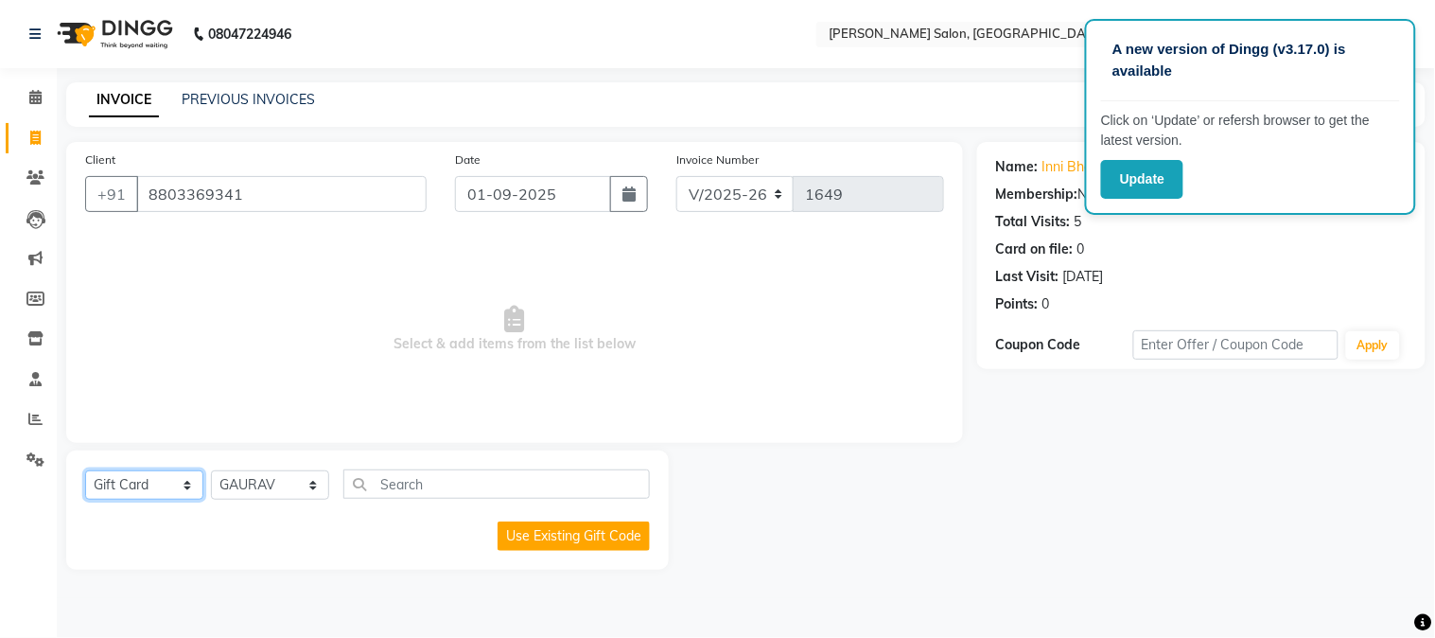
click at [157, 474] on select "Select Service Product Membership Package Voucher Prepaid Gift Card" at bounding box center [144, 484] width 118 height 29
click at [85, 471] on select "Select Service Product Membership Package Voucher Prepaid Gift Card" at bounding box center [144, 484] width 118 height 29
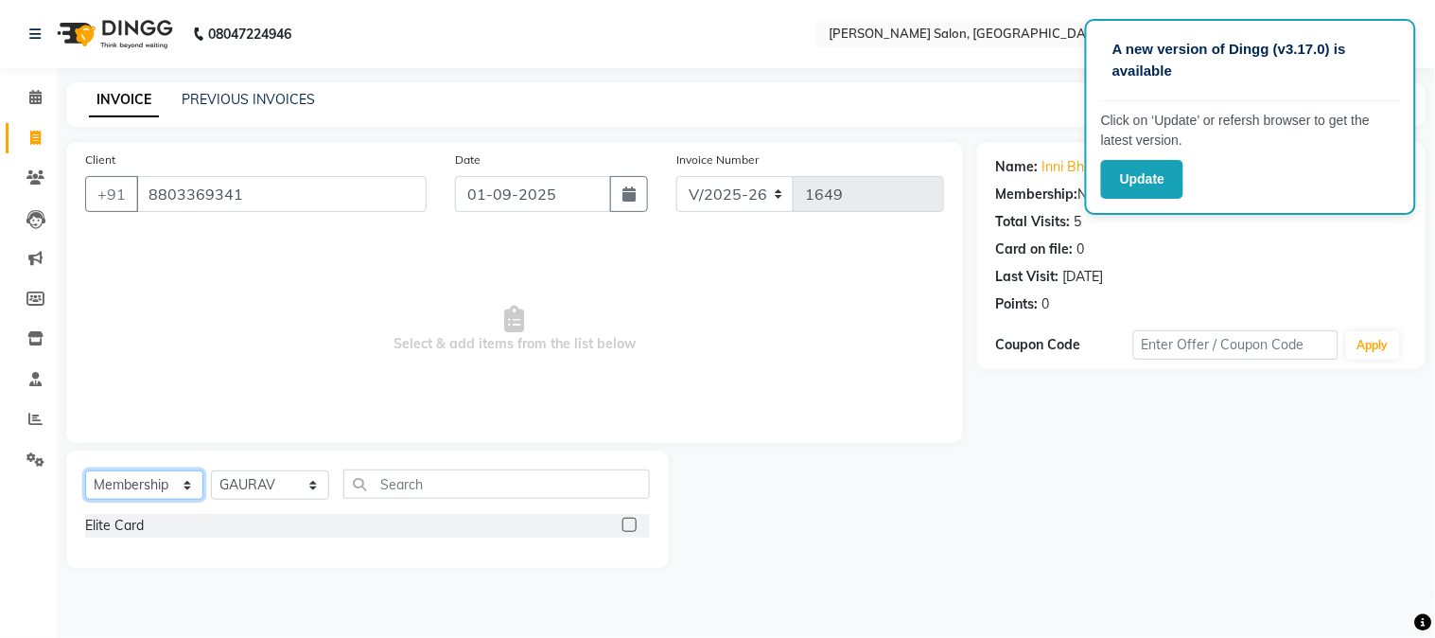
click at [146, 488] on select "Select Service Product Membership Package Voucher Prepaid Gift Card" at bounding box center [144, 484] width 118 height 29
click at [85, 471] on select "Select Service Product Membership Package Voucher Prepaid Gift Card" at bounding box center [144, 484] width 118 height 29
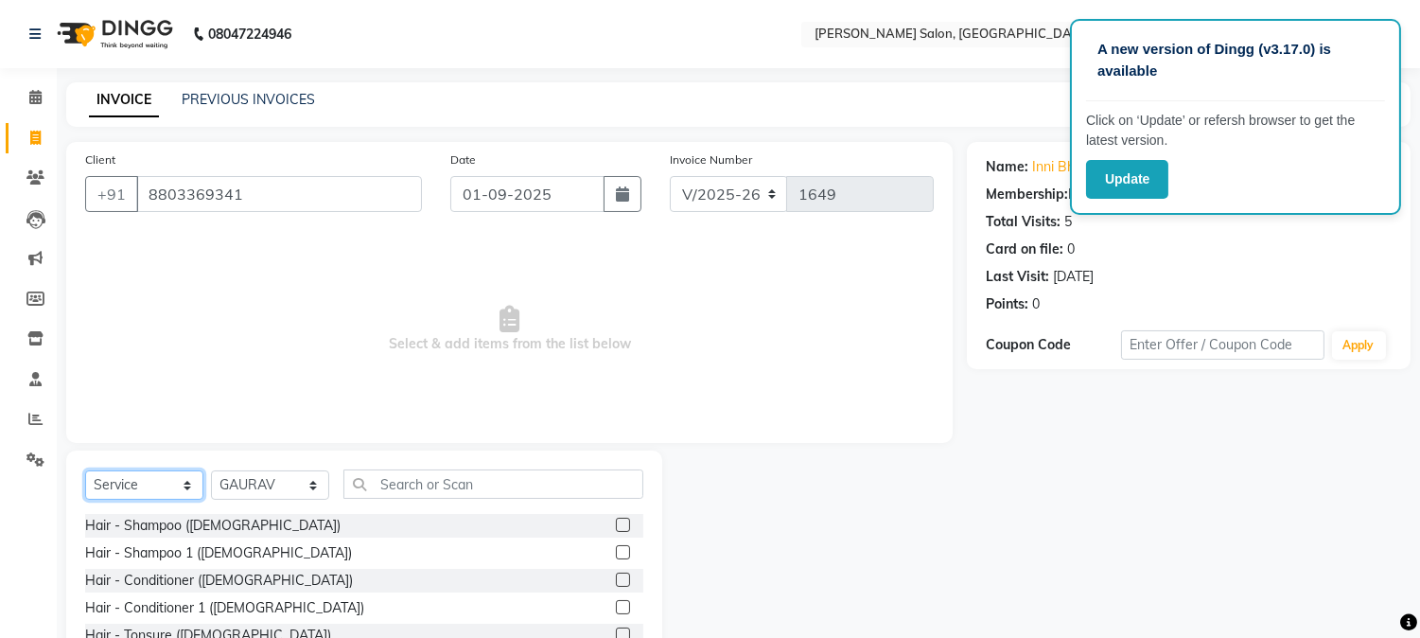
click at [161, 489] on select "Select Service Product Membership Package Voucher Prepaid Gift Card" at bounding box center [144, 484] width 118 height 29
click at [85, 471] on select "Select Service Product Membership Package Voucher Prepaid Gift Card" at bounding box center [144, 484] width 118 height 29
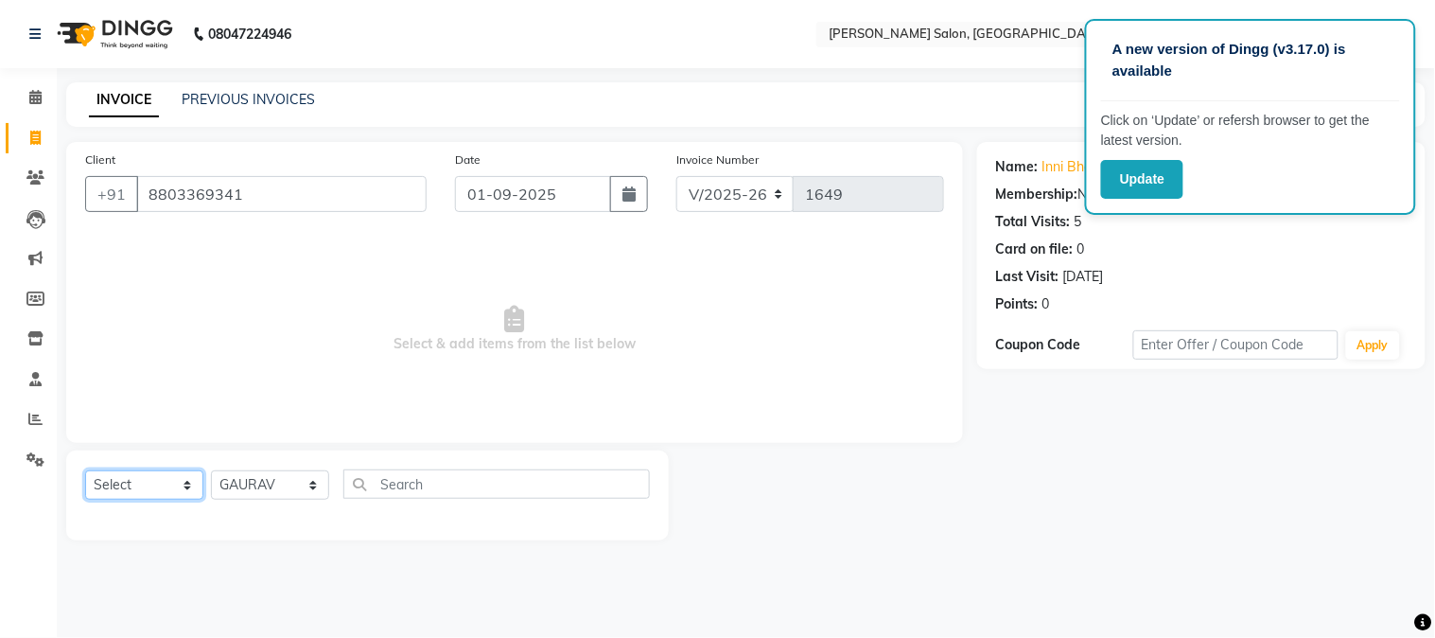
click at [142, 494] on select "Select Service Product Membership Package Voucher Prepaid Gift Card" at bounding box center [144, 484] width 118 height 29
click at [85, 471] on select "Select Service Product Membership Package Voucher Prepaid Gift Card" at bounding box center [144, 484] width 118 height 29
click at [165, 475] on select "Select Service Product Membership Package Voucher Prepaid Gift Card" at bounding box center [144, 484] width 118 height 29
select select "package"
click at [85, 471] on select "Select Service Product Membership Package Voucher Prepaid Gift Card" at bounding box center [144, 484] width 118 height 29
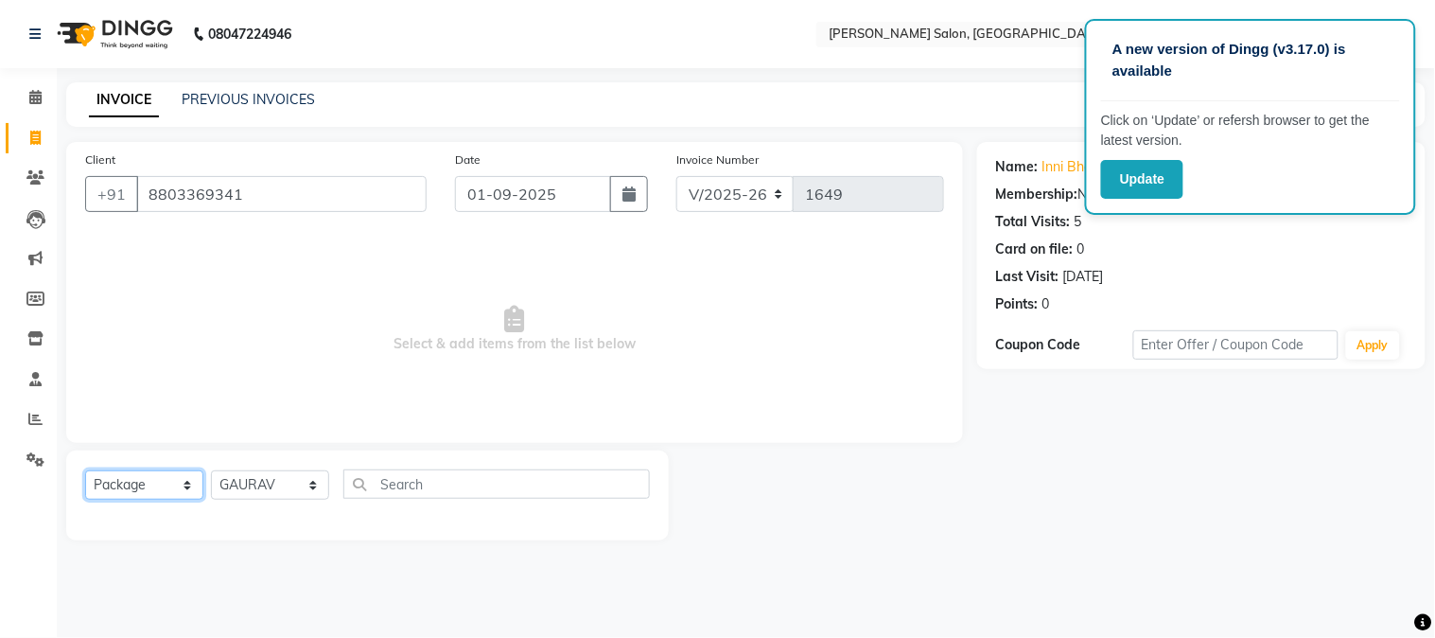
click at [159, 484] on select "Select Service Product Membership Package Voucher Prepaid Gift Card" at bounding box center [144, 484] width 118 height 29
click at [85, 471] on select "Select Service Product Membership Package Voucher Prepaid Gift Card" at bounding box center [144, 484] width 118 height 29
click at [279, 477] on select "Select Stylist Aarti [PERSON_NAME] COUNTER SALE [PERSON_NAME] KAVITA Manager NI…" at bounding box center [270, 484] width 118 height 29
click at [34, 93] on icon at bounding box center [35, 97] width 12 height 14
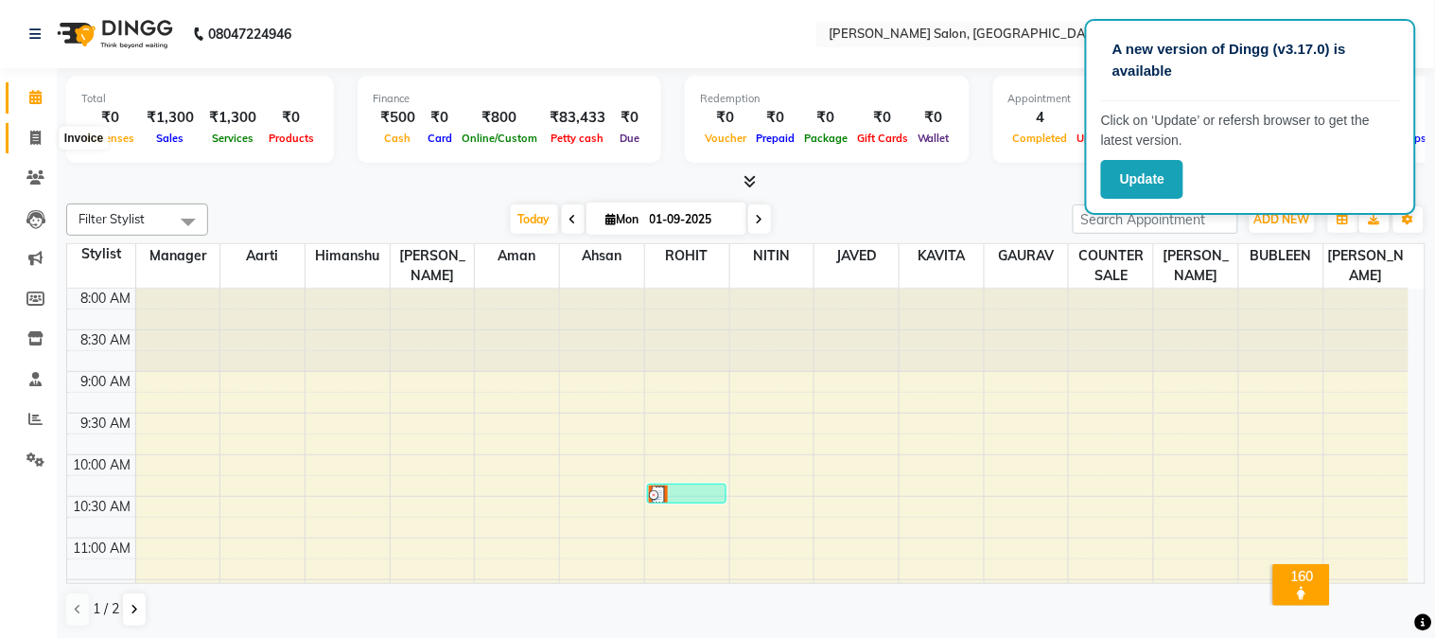
click at [34, 138] on icon at bounding box center [35, 138] width 10 height 14
select select "7672"
select select "service"
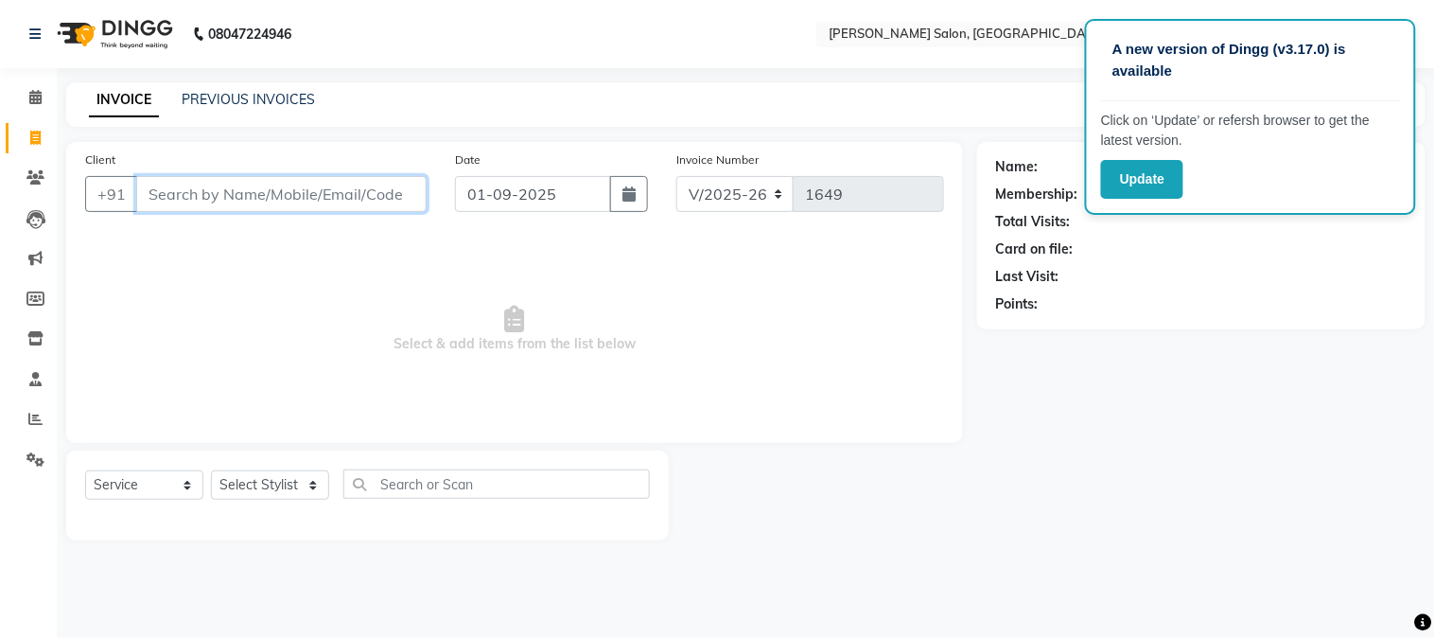
click at [161, 203] on input "Client" at bounding box center [281, 194] width 290 height 36
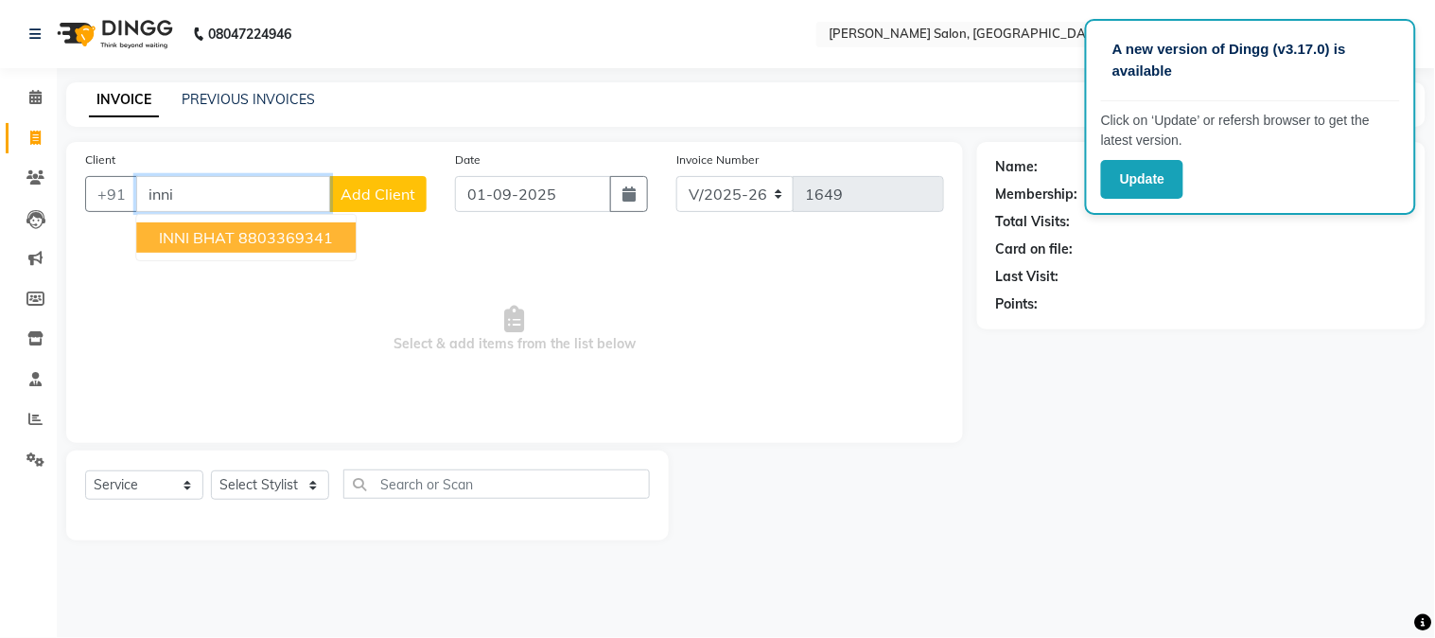
click at [199, 237] on span "INNI BHAT" at bounding box center [197, 237] width 76 height 19
type input "8803369341"
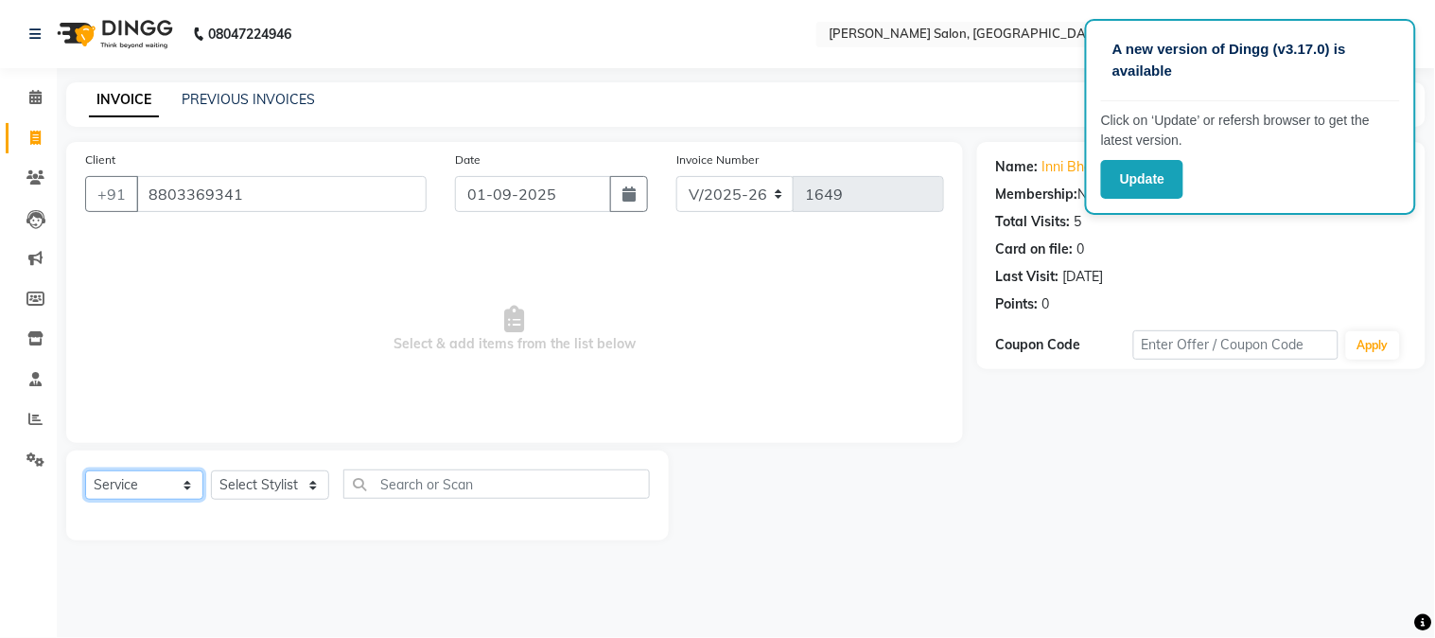
click at [119, 470] on select "Select Service Product Membership Package Voucher Prepaid Gift Card" at bounding box center [144, 484] width 118 height 29
select select "package"
click at [85, 471] on select "Select Service Product Membership Package Voucher Prepaid Gift Card" at bounding box center [144, 484] width 118 height 29
click at [251, 496] on select "Select Stylist Aarti [PERSON_NAME] COUNTER SALE [PERSON_NAME] KAVITA Manager NI…" at bounding box center [270, 484] width 118 height 29
select select "80461"
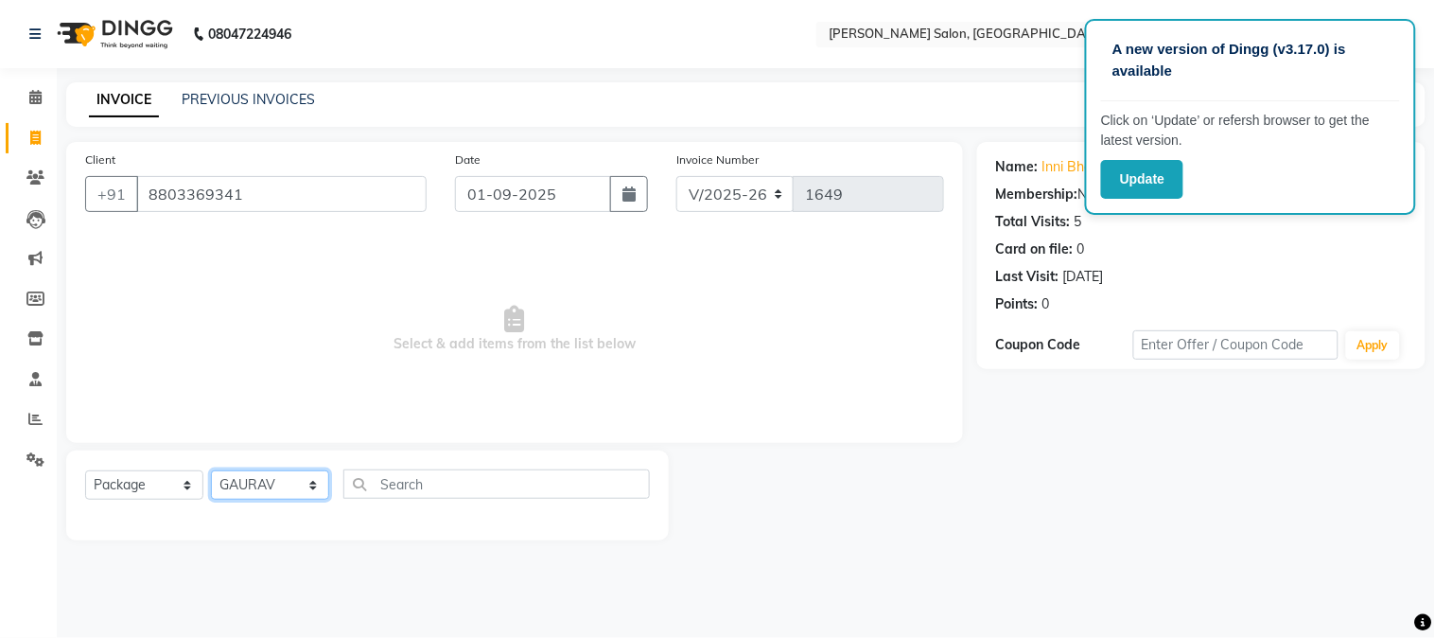
click at [211, 471] on select "Select Stylist Aarti [PERSON_NAME] COUNTER SALE [PERSON_NAME] KAVITA Manager NI…" at bounding box center [270, 484] width 118 height 29
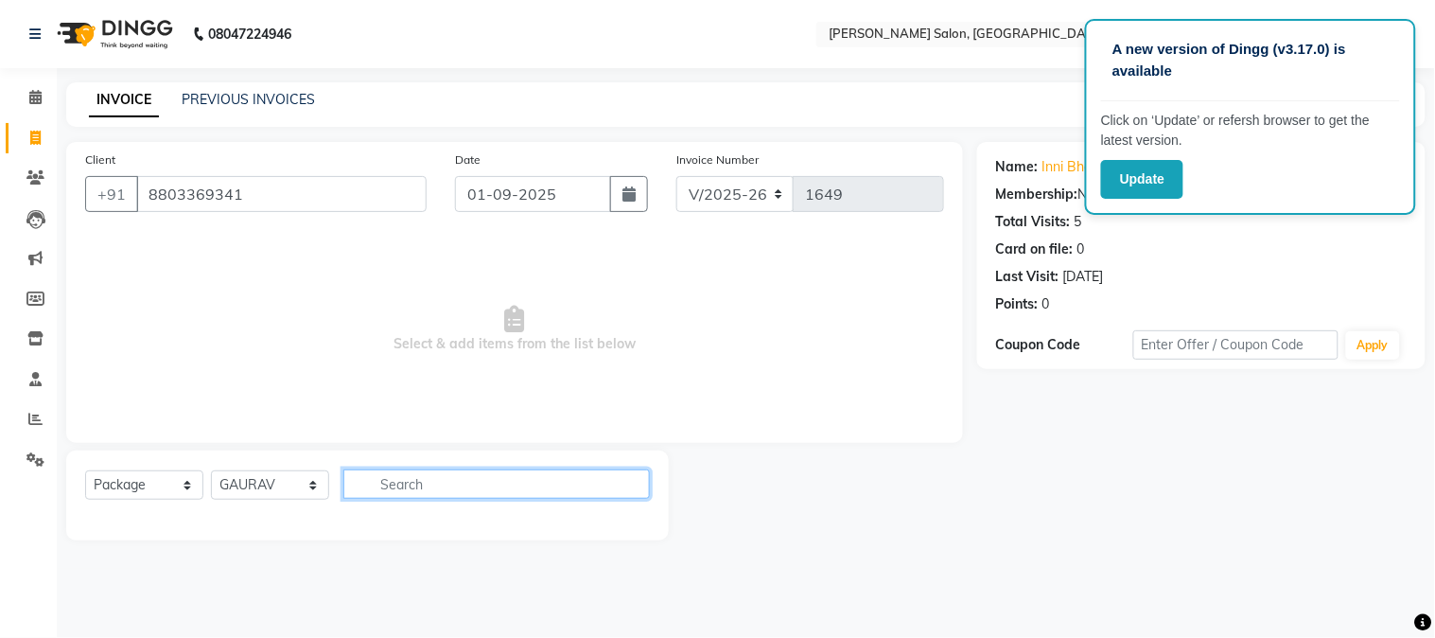
click at [459, 480] on input "text" at bounding box center [496, 483] width 307 height 29
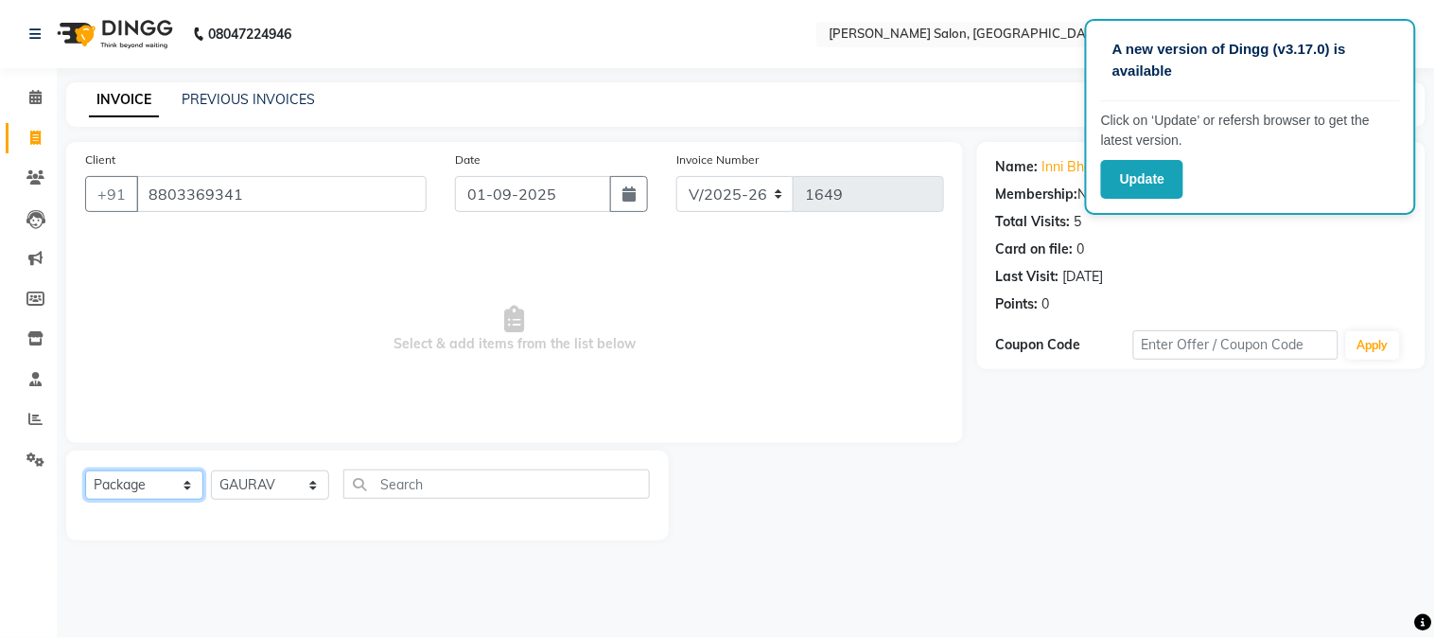
click at [184, 492] on select "Select Service Product Membership Package Voucher Prepaid Gift Card" at bounding box center [144, 484] width 118 height 29
click at [85, 471] on select "Select Service Product Membership Package Voucher Prepaid Gift Card" at bounding box center [144, 484] width 118 height 29
click at [33, 102] on icon at bounding box center [35, 97] width 12 height 14
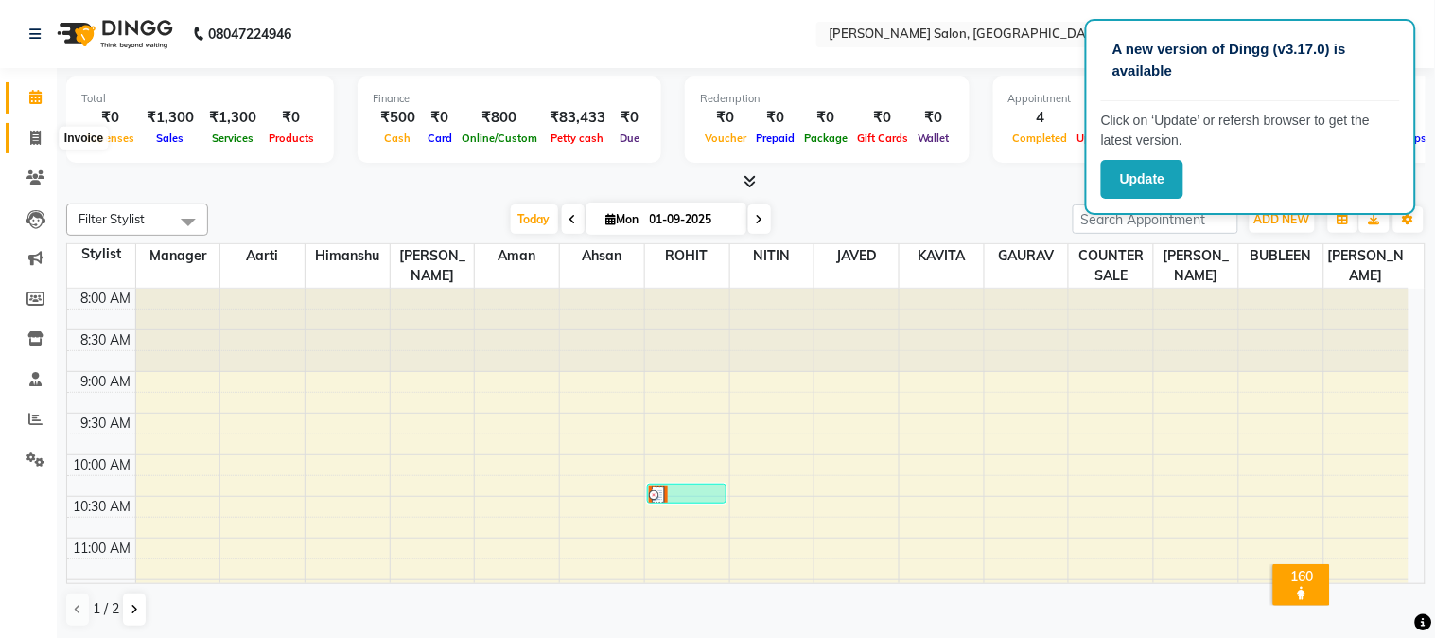
click at [31, 145] on icon at bounding box center [35, 138] width 10 height 14
select select "7672"
select select "service"
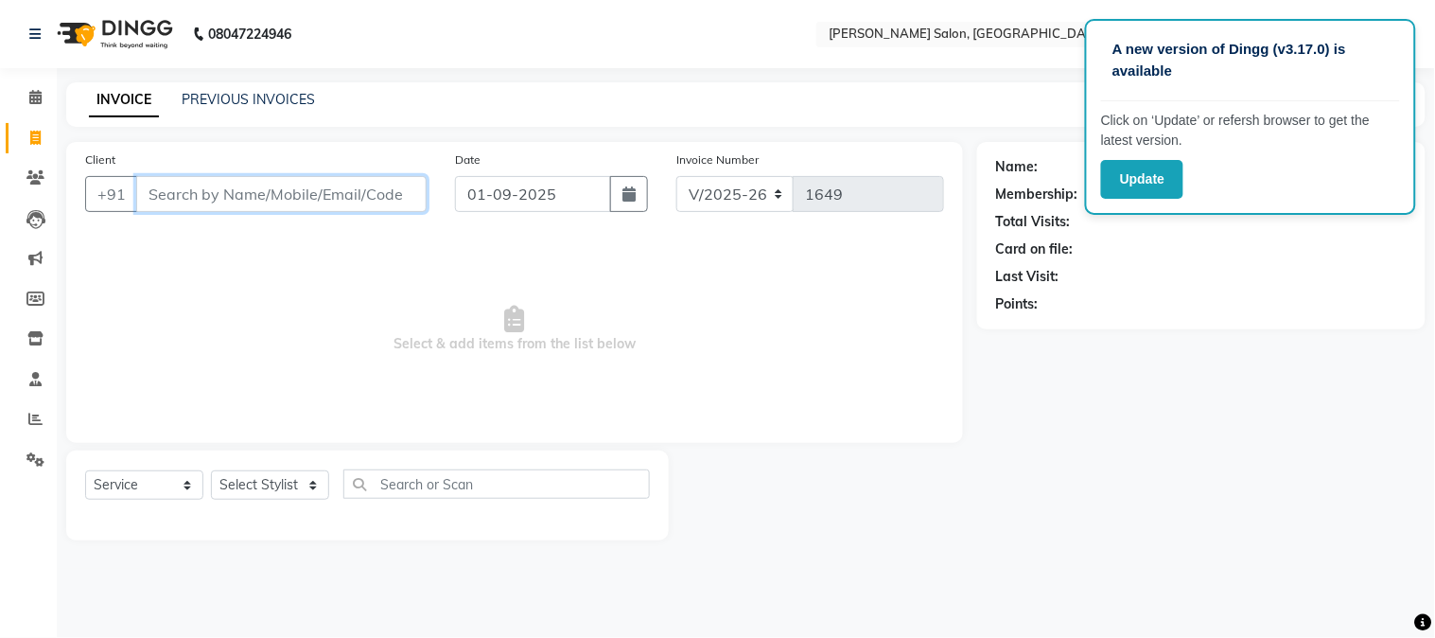
click at [168, 203] on input "Client" at bounding box center [281, 194] width 290 height 36
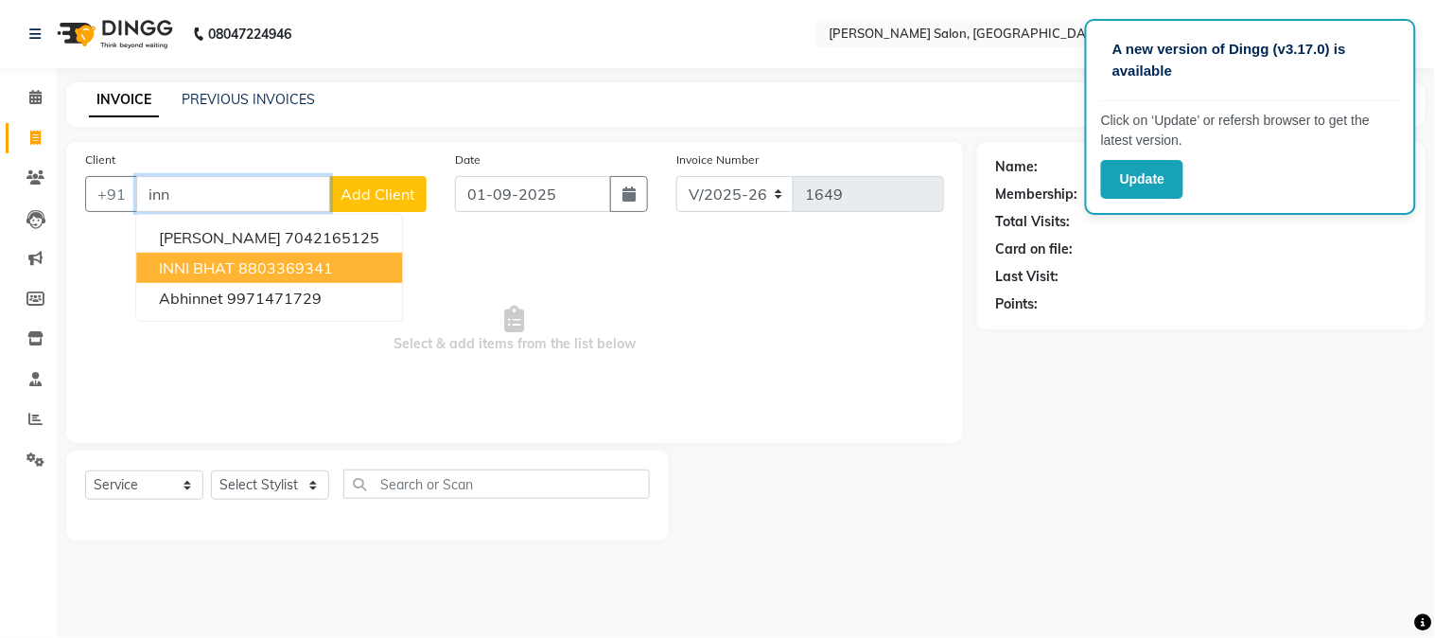
click at [244, 266] on ngb-highlight "8803369341" at bounding box center [285, 267] width 95 height 19
type input "8803369341"
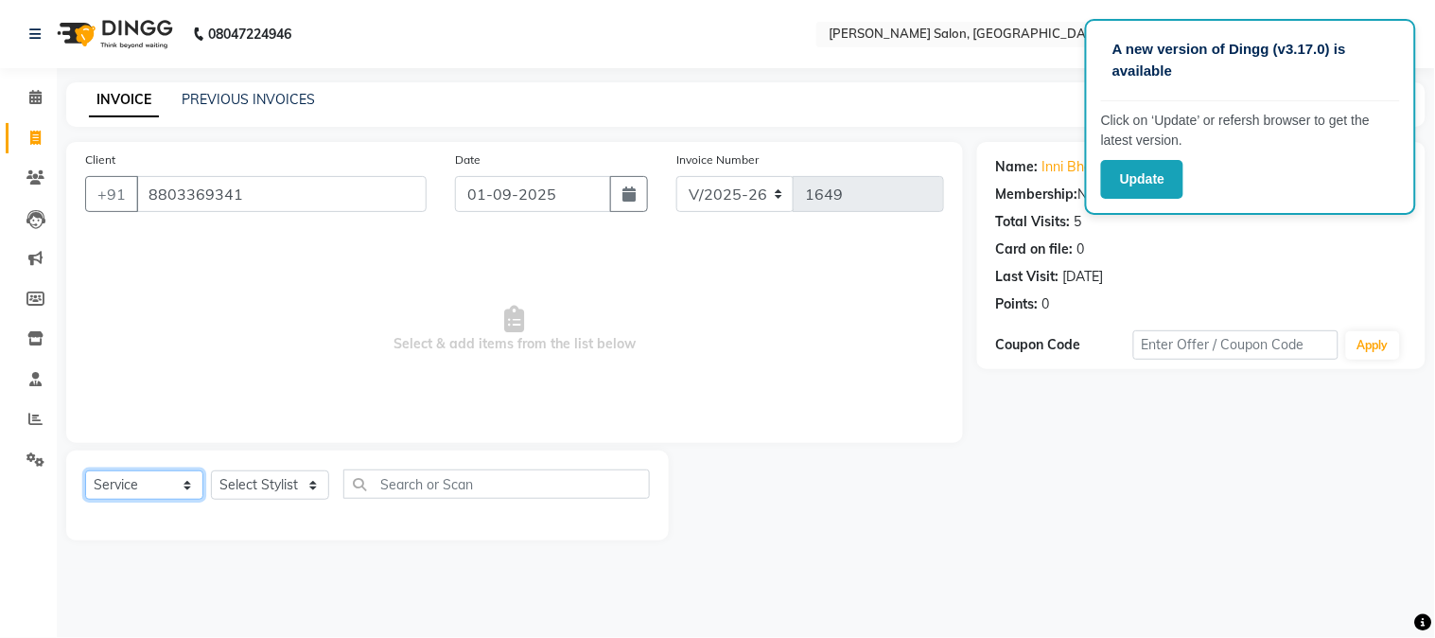
click at [190, 485] on select "Select Service Product Membership Package Voucher Prepaid Gift Card" at bounding box center [144, 484] width 118 height 29
select select "P"
click at [85, 471] on select "Select Service Product Membership Package Voucher Prepaid Gift Card" at bounding box center [144, 484] width 118 height 29
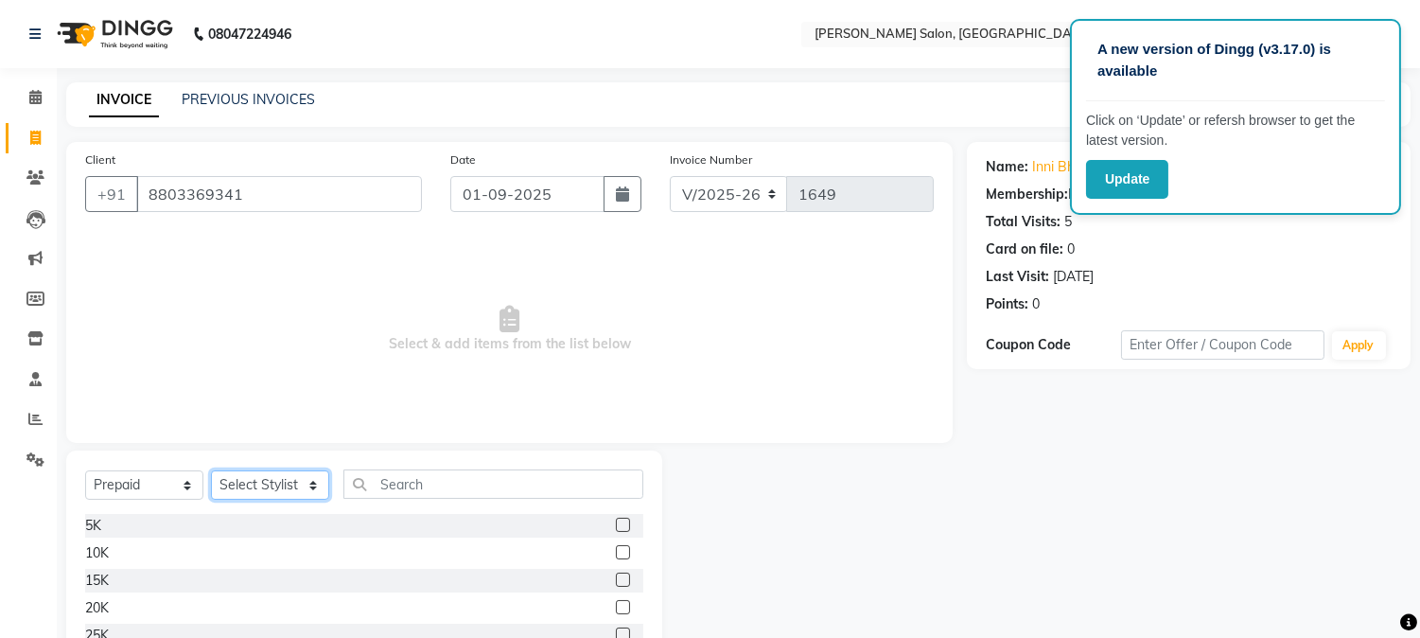
click at [310, 483] on select "Select Stylist Aarti [PERSON_NAME] COUNTER SALE [PERSON_NAME] KAVITA Manager NI…" at bounding box center [270, 484] width 118 height 29
select select "80461"
click at [211, 471] on select "Select Stylist Aarti [PERSON_NAME] COUNTER SALE [PERSON_NAME] KAVITA Manager NI…" at bounding box center [270, 484] width 118 height 29
click at [622, 551] on label at bounding box center [623, 552] width 14 height 14
click at [622, 551] on input "checkbox" at bounding box center [622, 553] width 12 height 12
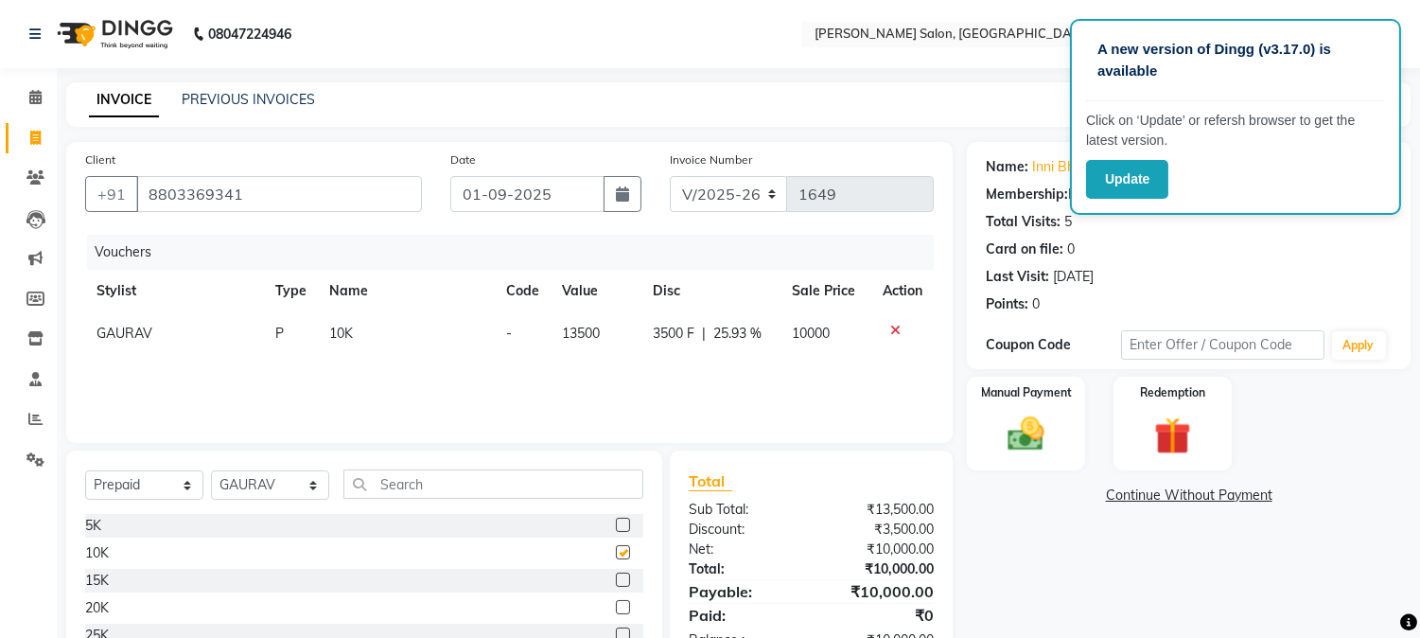
checkbox input "false"
click at [1028, 445] on img at bounding box center [1026, 435] width 62 height 44
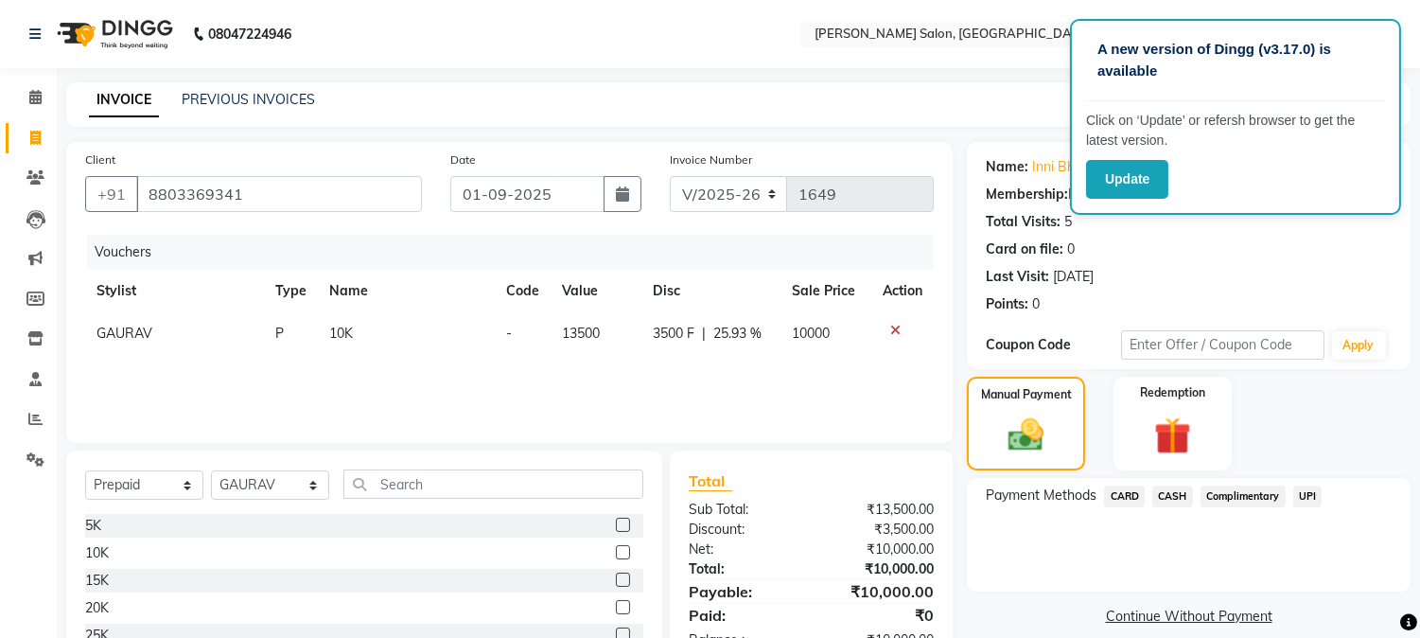
scroll to position [96, 0]
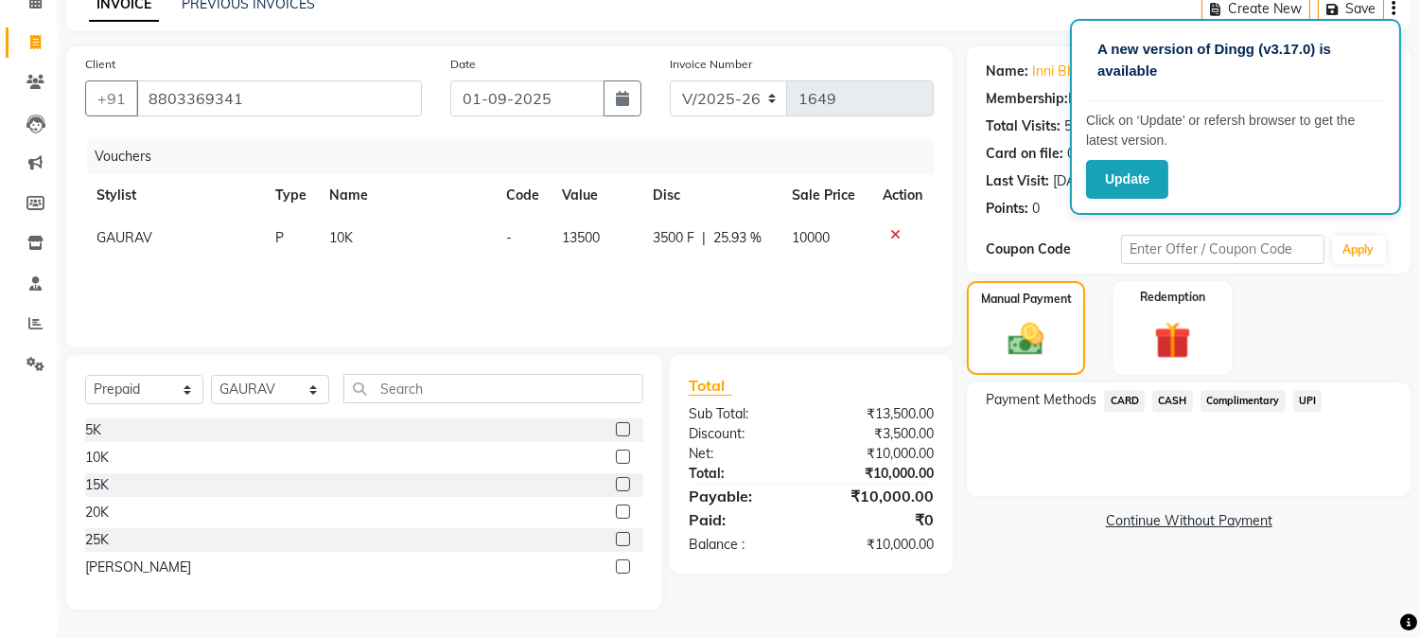
click at [1174, 398] on span "CASH" at bounding box center [1172, 401] width 41 height 22
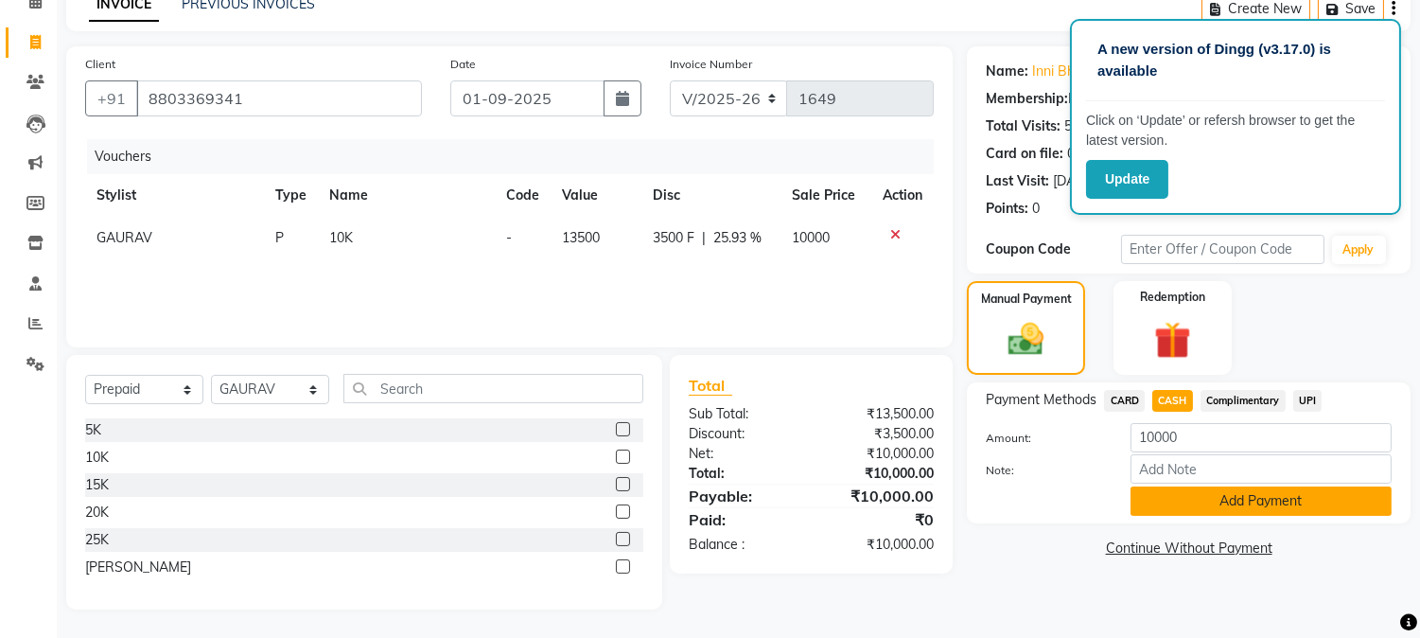
click at [1209, 509] on button "Add Payment" at bounding box center [1261, 500] width 261 height 29
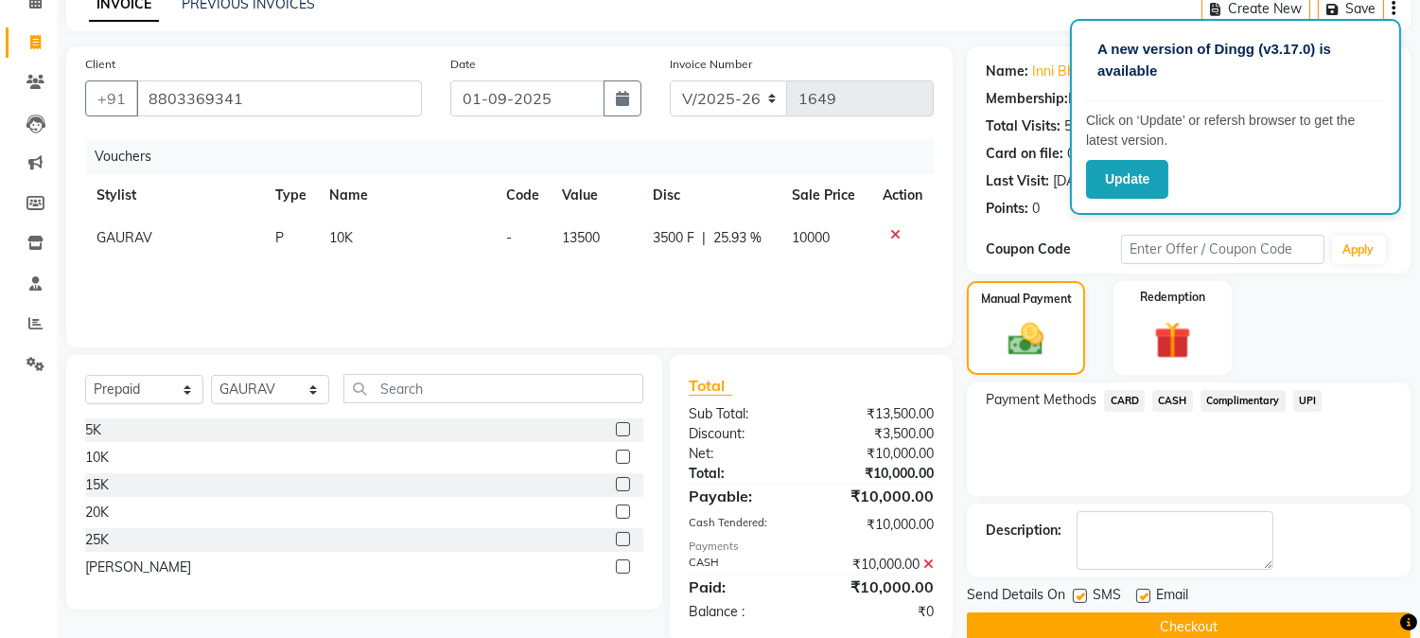
click at [1317, 621] on button "Checkout" at bounding box center [1189, 626] width 444 height 29
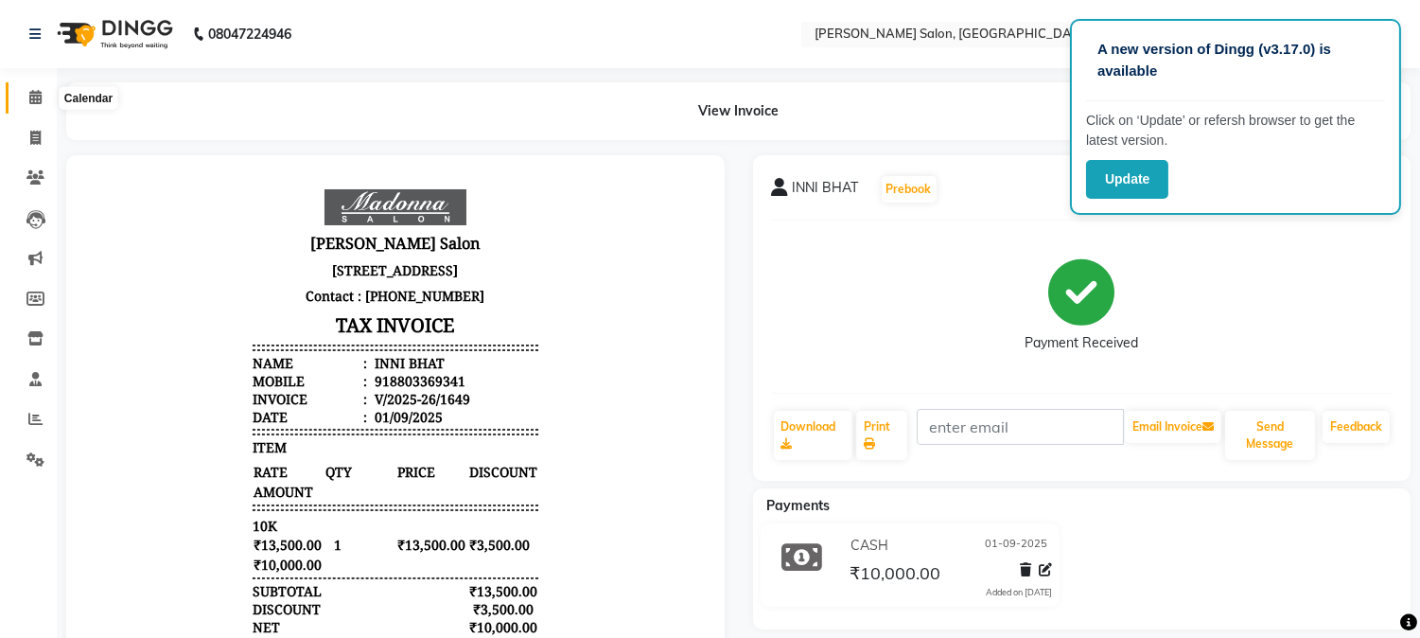
click at [31, 91] on icon at bounding box center [35, 97] width 12 height 14
